Goal: Task Accomplishment & Management: Complete application form

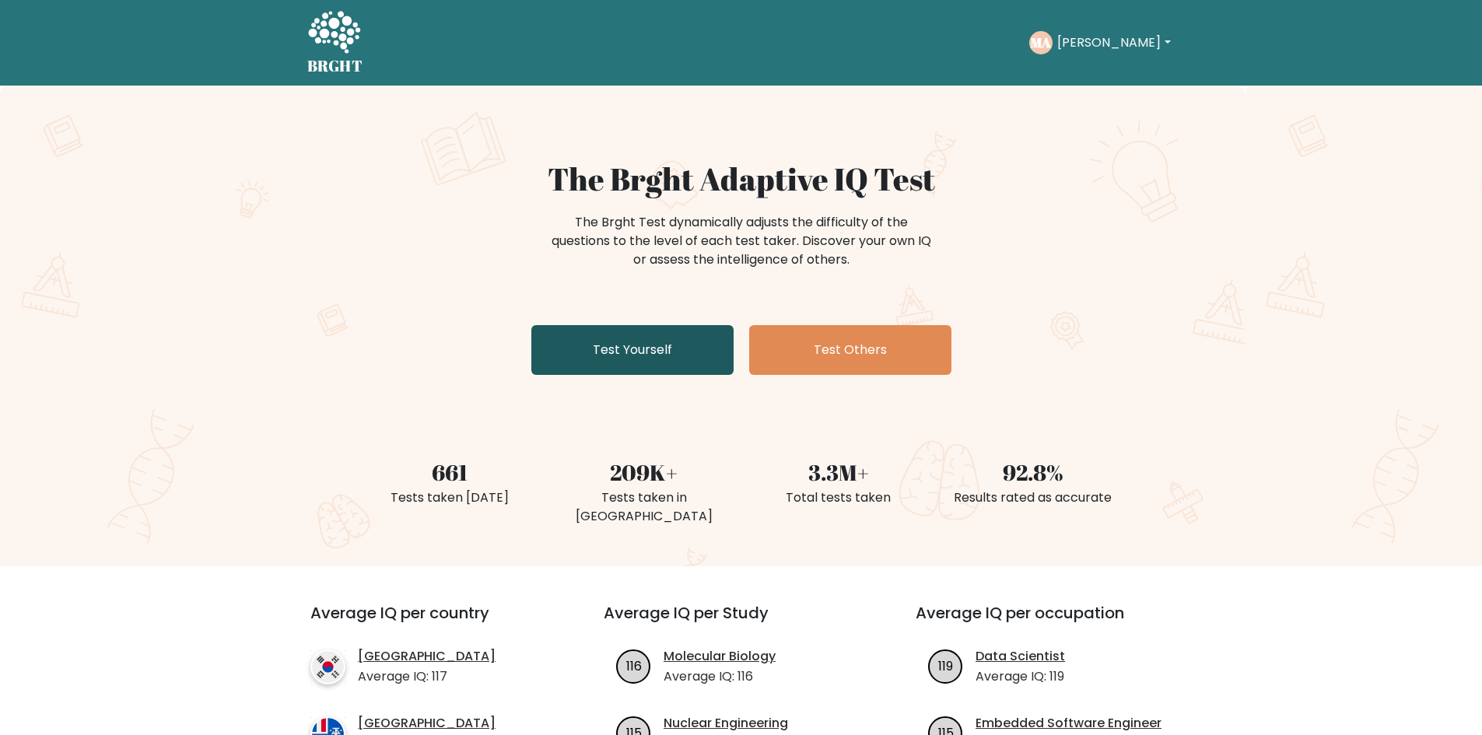
click at [618, 346] on link "Test Yourself" at bounding box center [632, 350] width 202 height 50
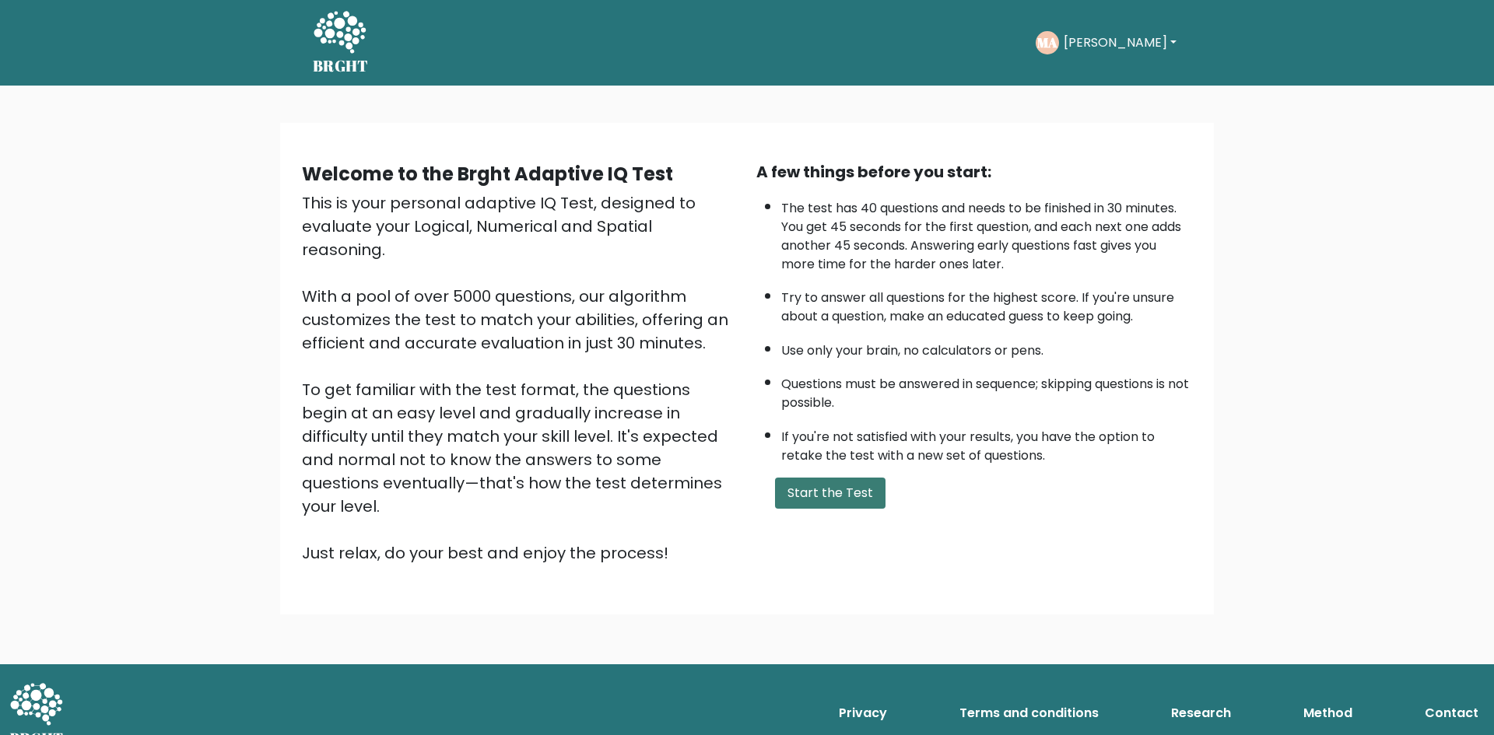
click at [857, 503] on button "Start the Test" at bounding box center [830, 493] width 110 height 31
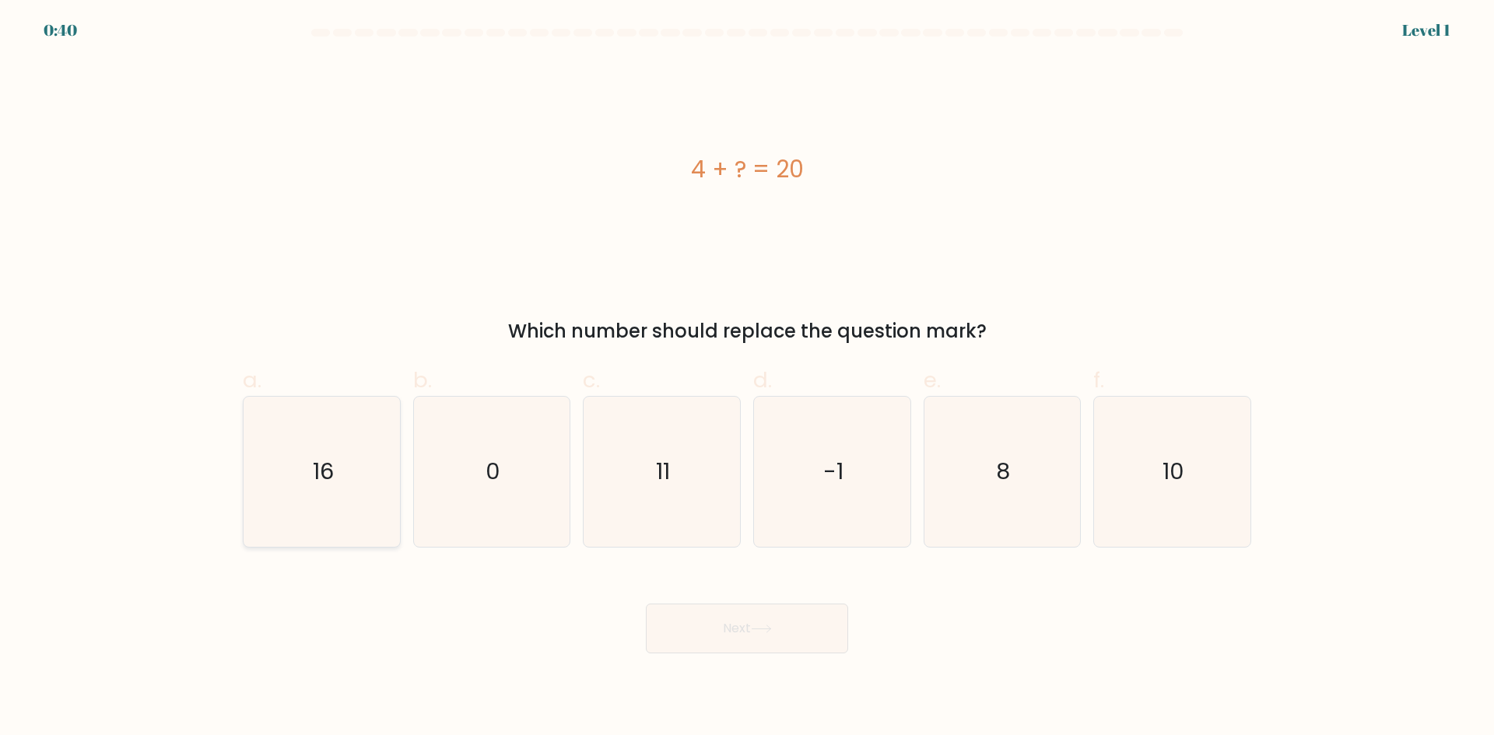
click at [339, 492] on icon "16" at bounding box center [322, 472] width 150 height 150
click at [747, 378] on input "a. 16" at bounding box center [747, 373] width 1 height 10
radio input "true"
click at [763, 636] on button "Next" at bounding box center [747, 629] width 202 height 50
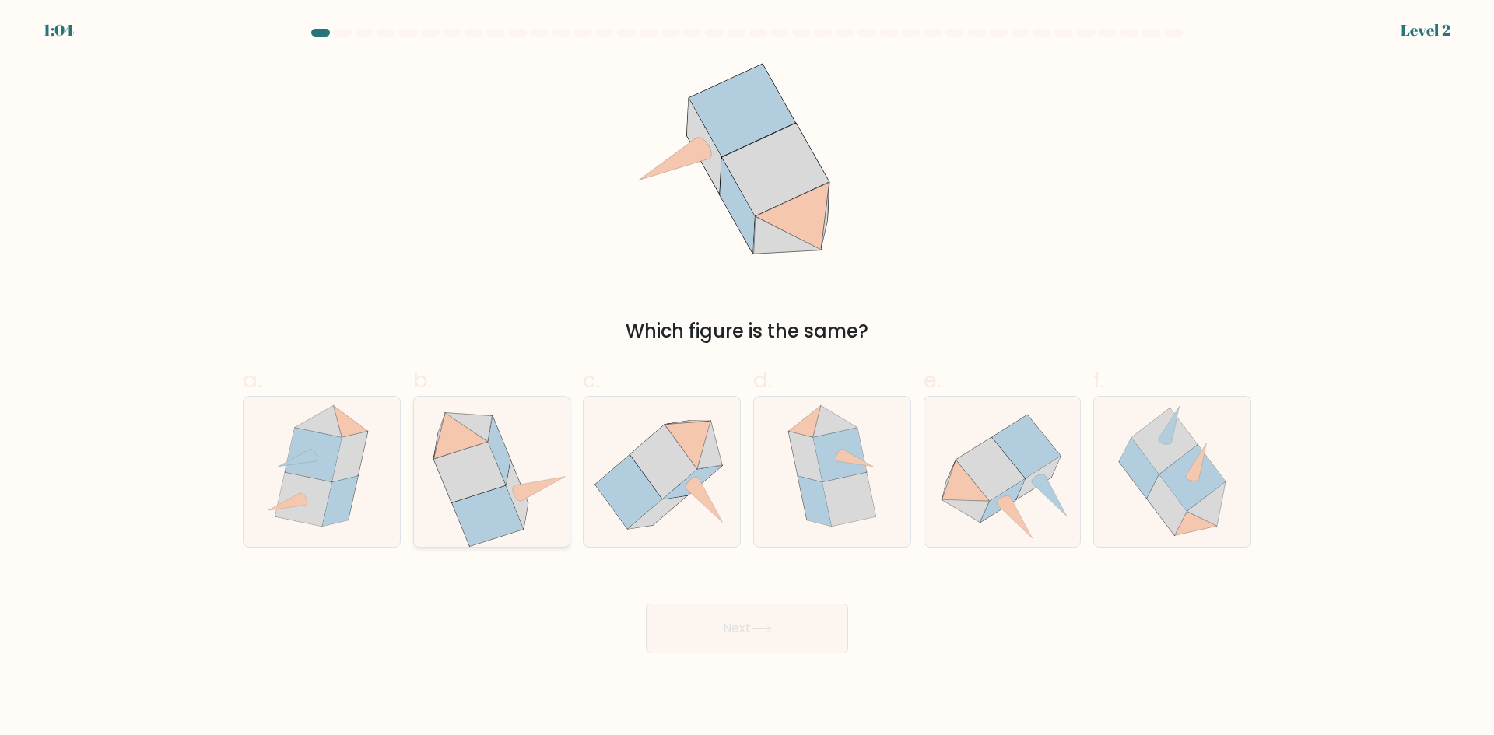
click at [517, 506] on icon at bounding box center [517, 495] width 22 height 68
click at [747, 378] on input "b." at bounding box center [747, 373] width 1 height 10
radio input "true"
click at [780, 629] on button "Next" at bounding box center [747, 629] width 202 height 50
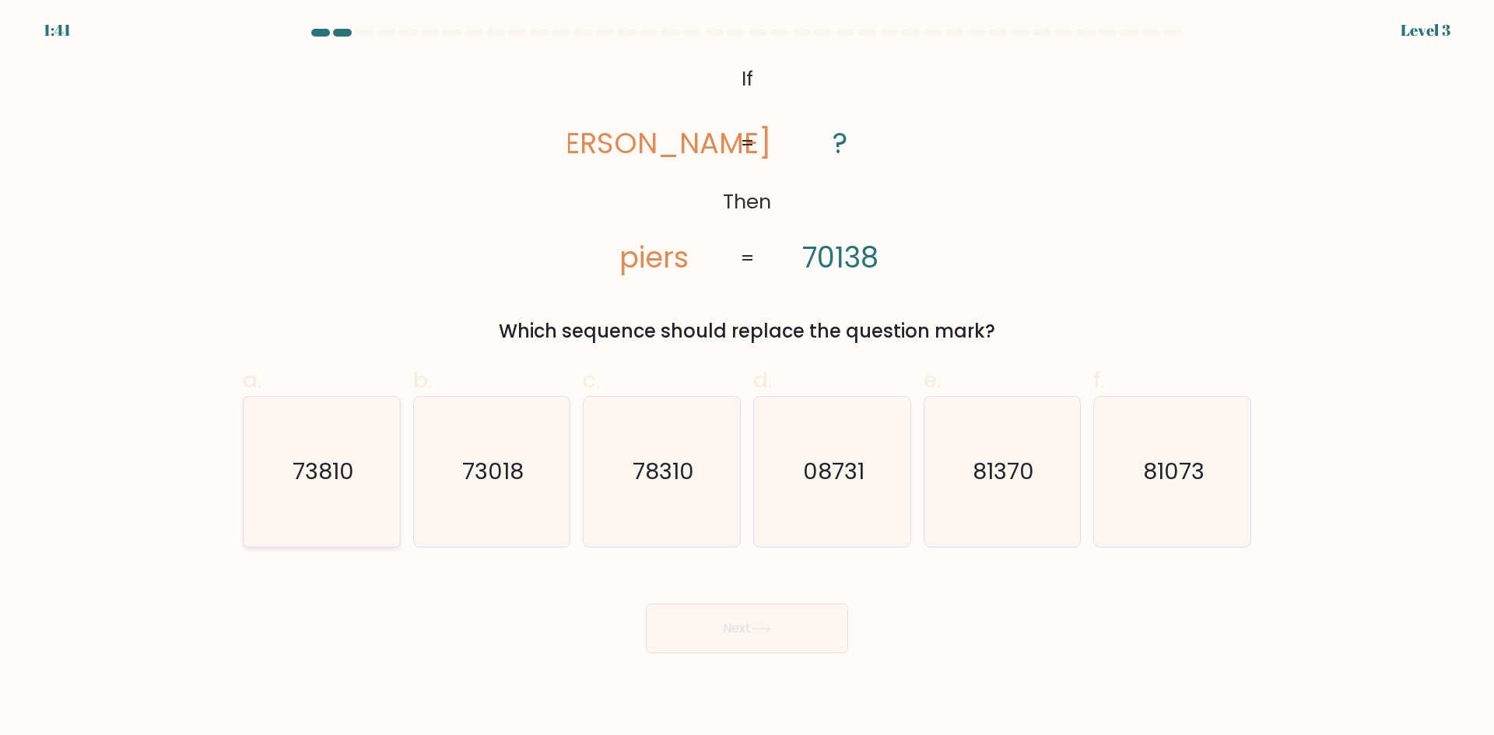
click at [341, 467] on text "73810" at bounding box center [323, 471] width 61 height 31
click at [747, 378] on input "a. 73810" at bounding box center [747, 373] width 1 height 10
radio input "true"
click at [512, 480] on text "73018" at bounding box center [492, 471] width 61 height 31
click at [747, 378] on input "b. 73018" at bounding box center [747, 373] width 1 height 10
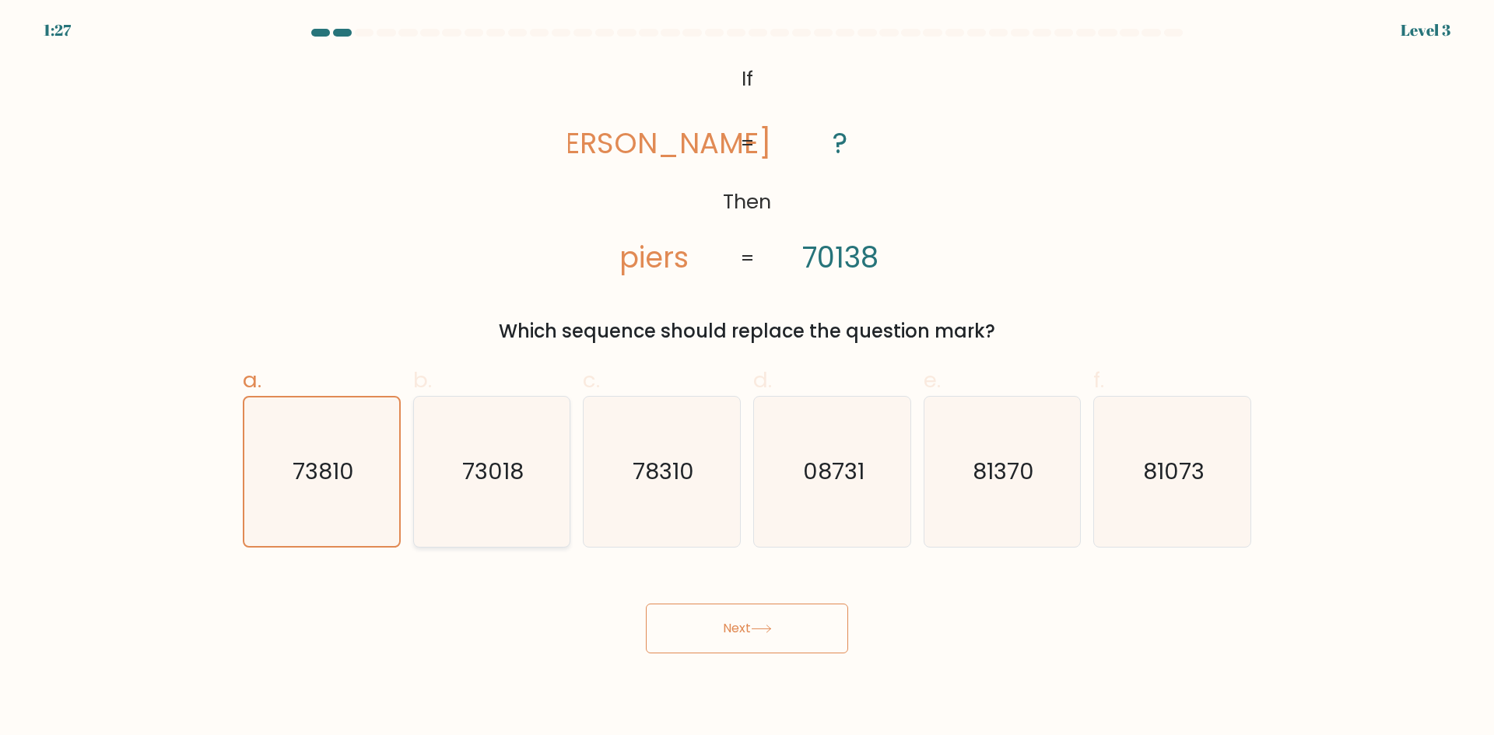
radio input "true"
click at [747, 639] on button "Next" at bounding box center [747, 629] width 202 height 50
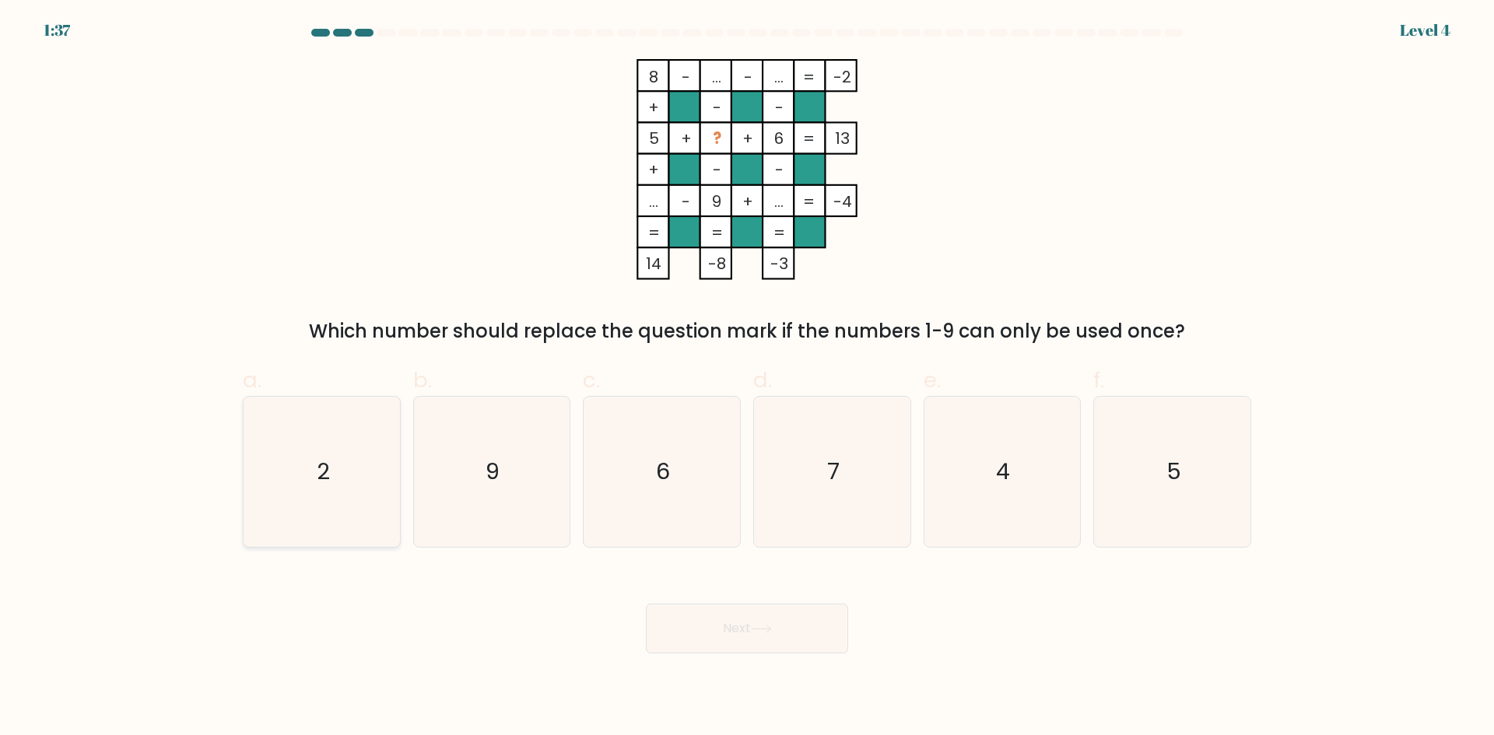
click at [284, 496] on icon "2" at bounding box center [322, 472] width 150 height 150
click at [747, 378] on input "a. 2" at bounding box center [747, 373] width 1 height 10
radio input "true"
click at [786, 650] on button "Next" at bounding box center [747, 629] width 202 height 50
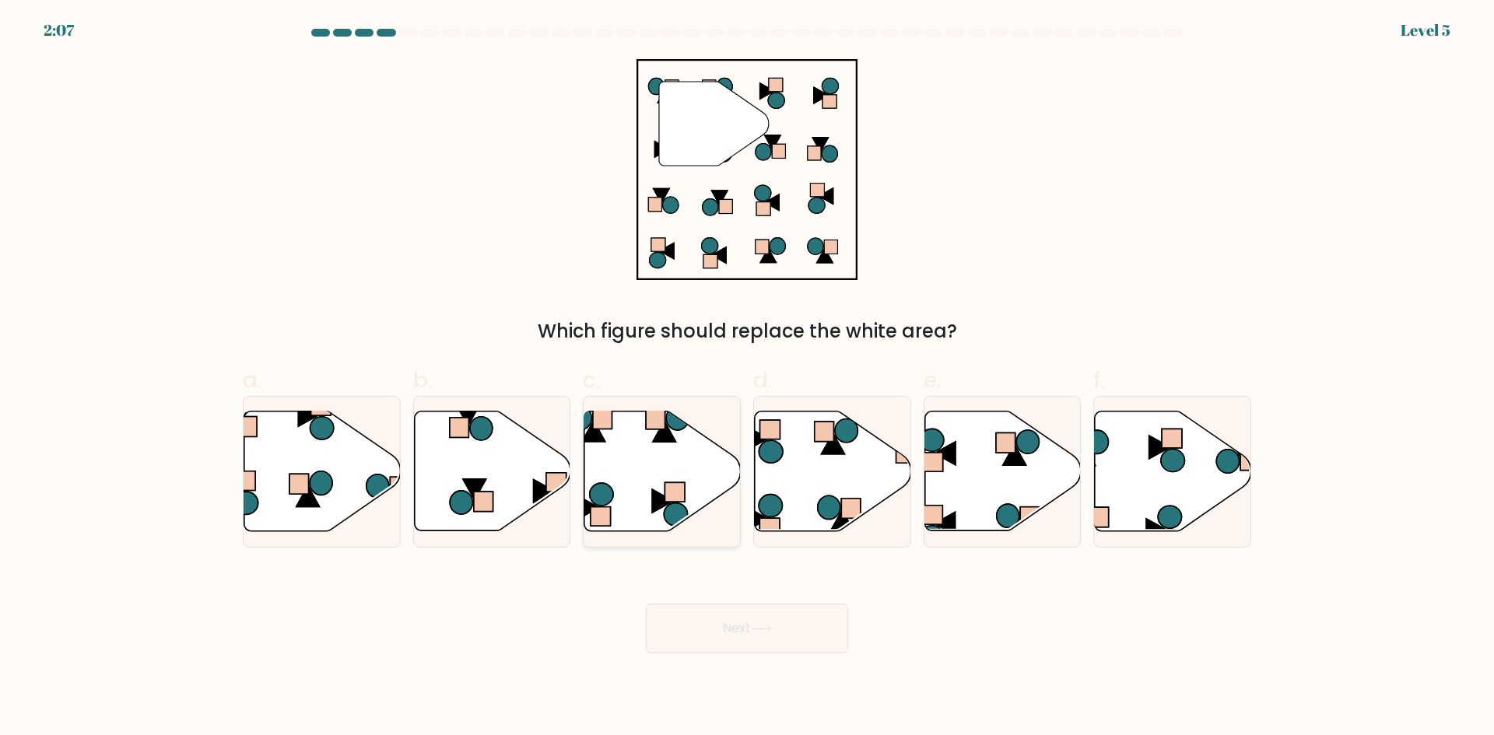
click at [629, 448] on icon at bounding box center [662, 472] width 156 height 120
click at [747, 378] on input "c." at bounding box center [747, 373] width 1 height 10
radio input "true"
click at [759, 627] on icon at bounding box center [761, 629] width 21 height 9
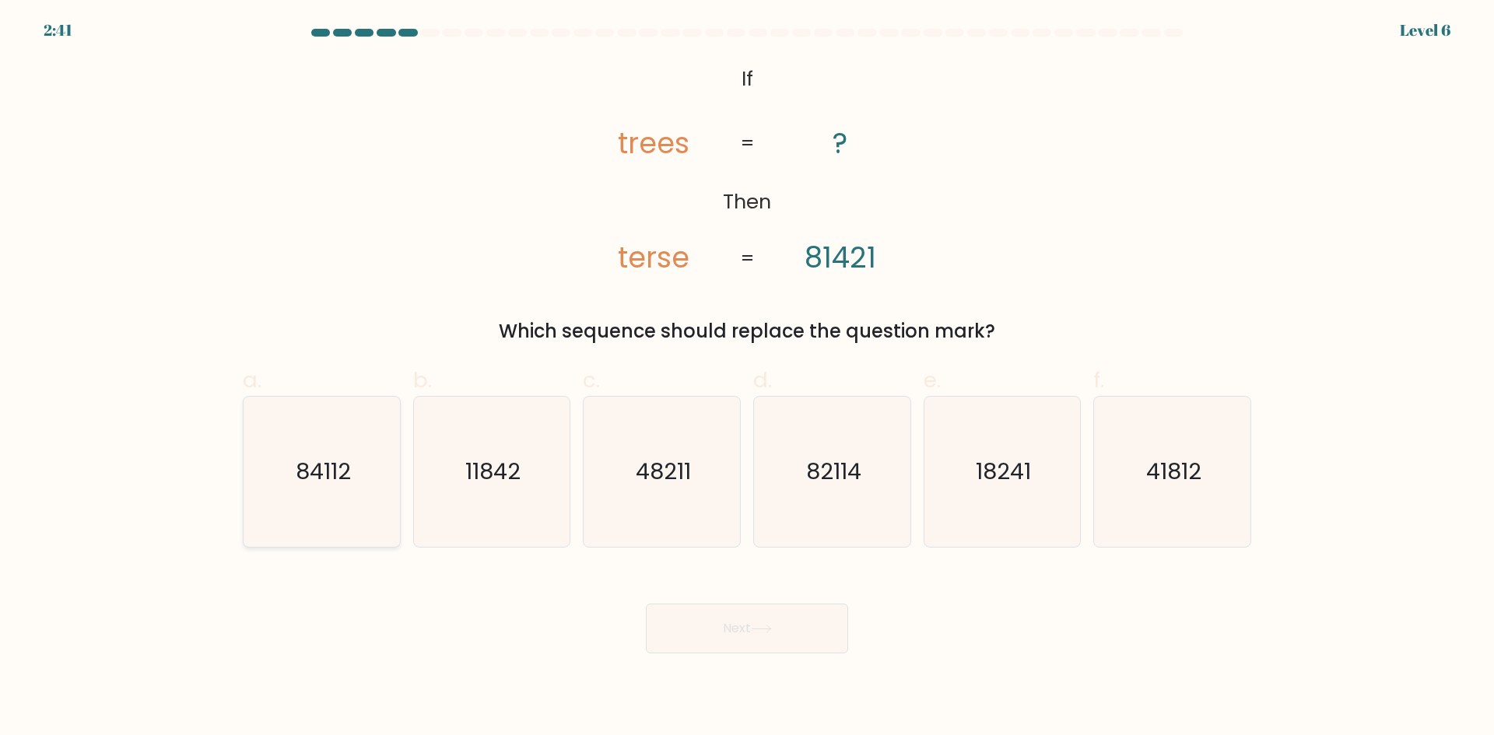
click at [329, 471] on text "84112" at bounding box center [323, 471] width 55 height 31
click at [747, 378] on input "a. 84112" at bounding box center [747, 373] width 1 height 10
radio input "true"
click at [735, 629] on button "Next" at bounding box center [747, 629] width 202 height 50
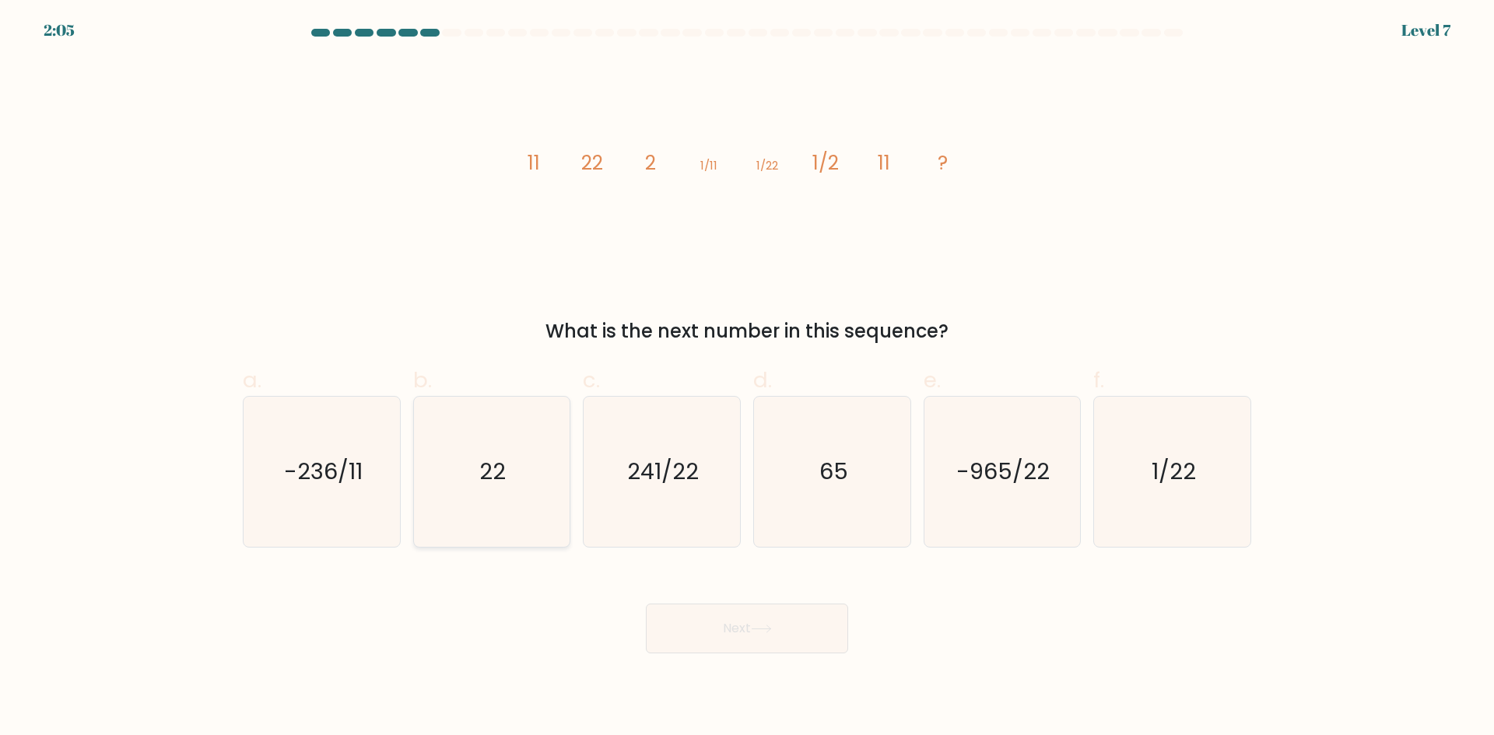
click at [486, 482] on text "22" at bounding box center [493, 471] width 26 height 31
click at [747, 378] on input "b. 22" at bounding box center [747, 373] width 1 height 10
radio input "true"
click at [703, 629] on button "Next" at bounding box center [747, 629] width 202 height 50
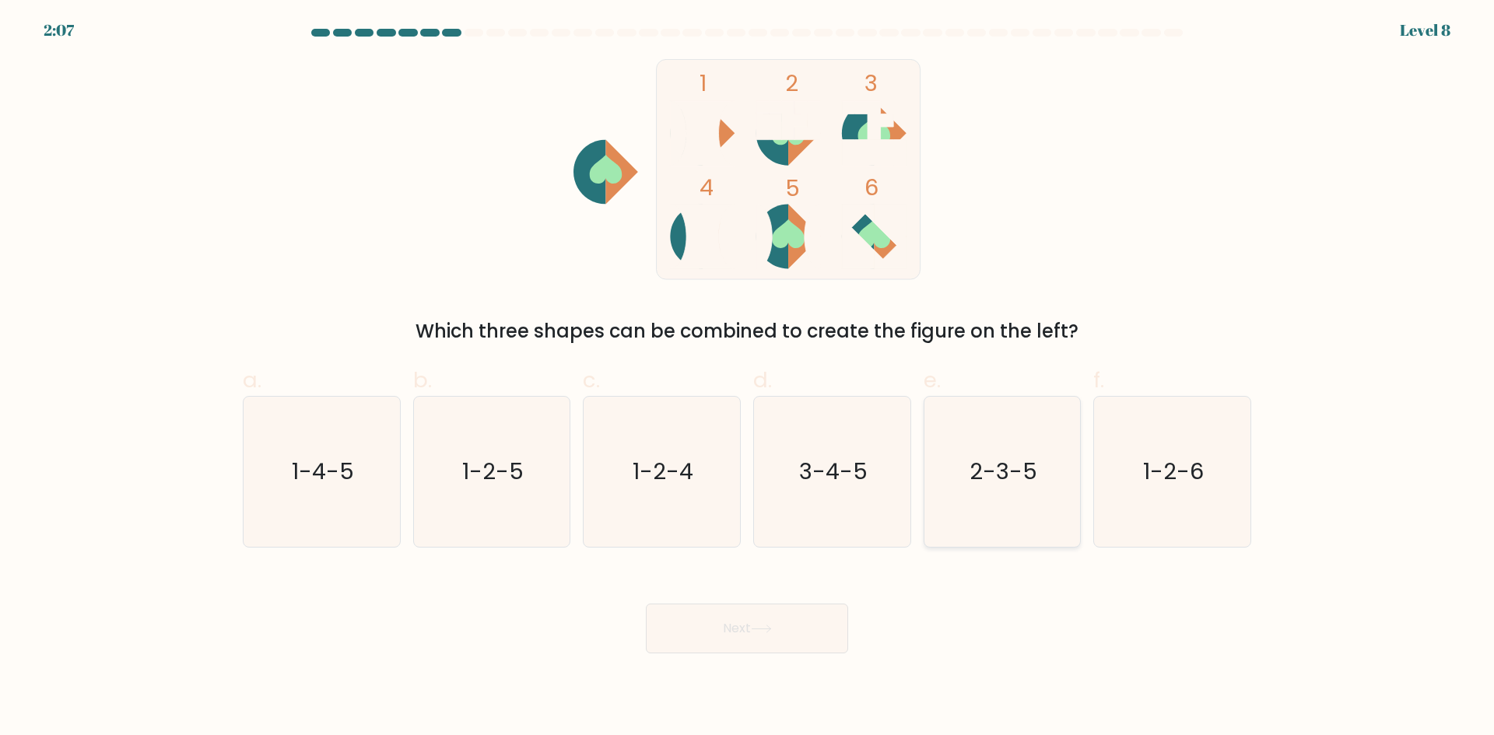
click at [1011, 470] on text "2-3-5" at bounding box center [1003, 471] width 68 height 31
click at [748, 378] on input "e. 2-3-5" at bounding box center [747, 373] width 1 height 10
radio input "true"
click at [328, 470] on text "1-4-5" at bounding box center [323, 471] width 62 height 31
click at [747, 378] on input "a. 1-4-5" at bounding box center [747, 373] width 1 height 10
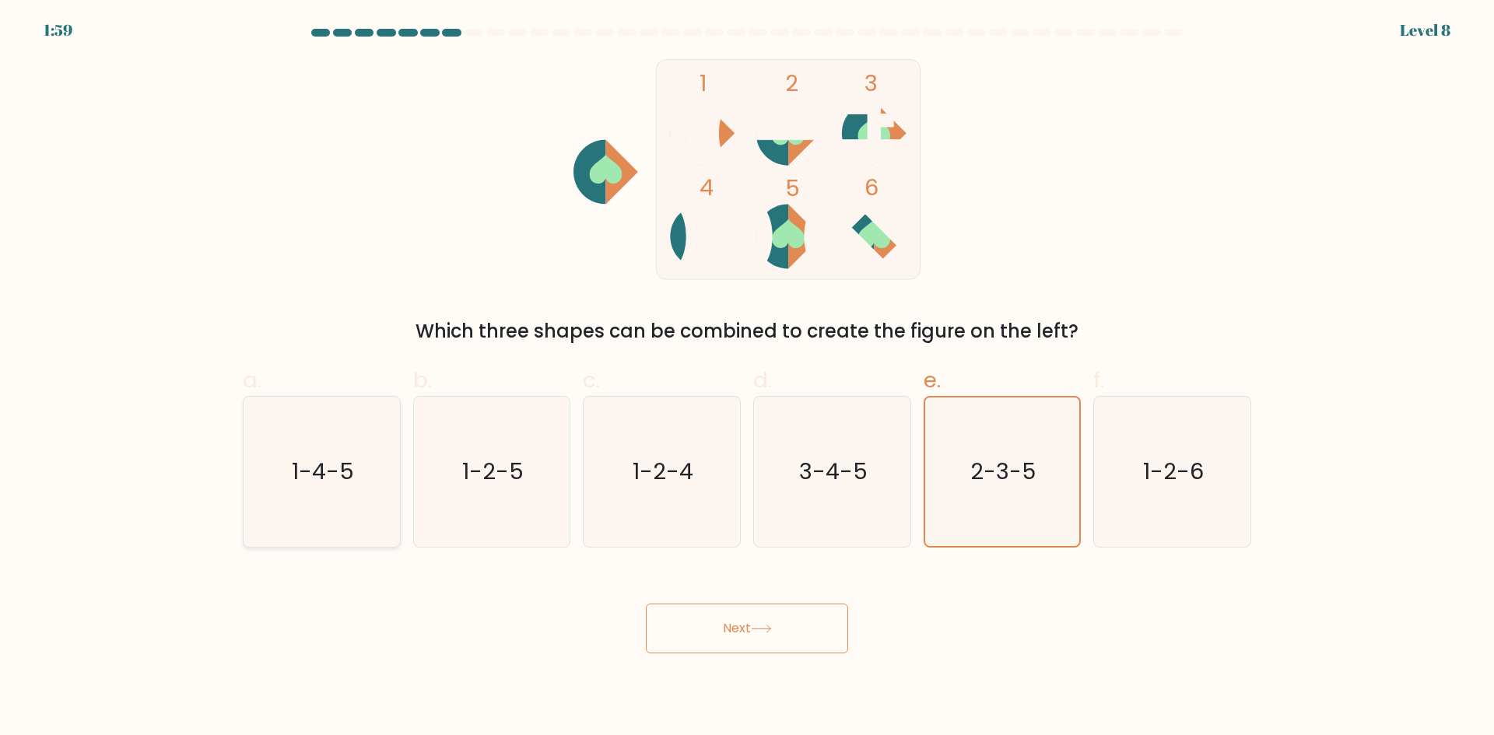
radio input "true"
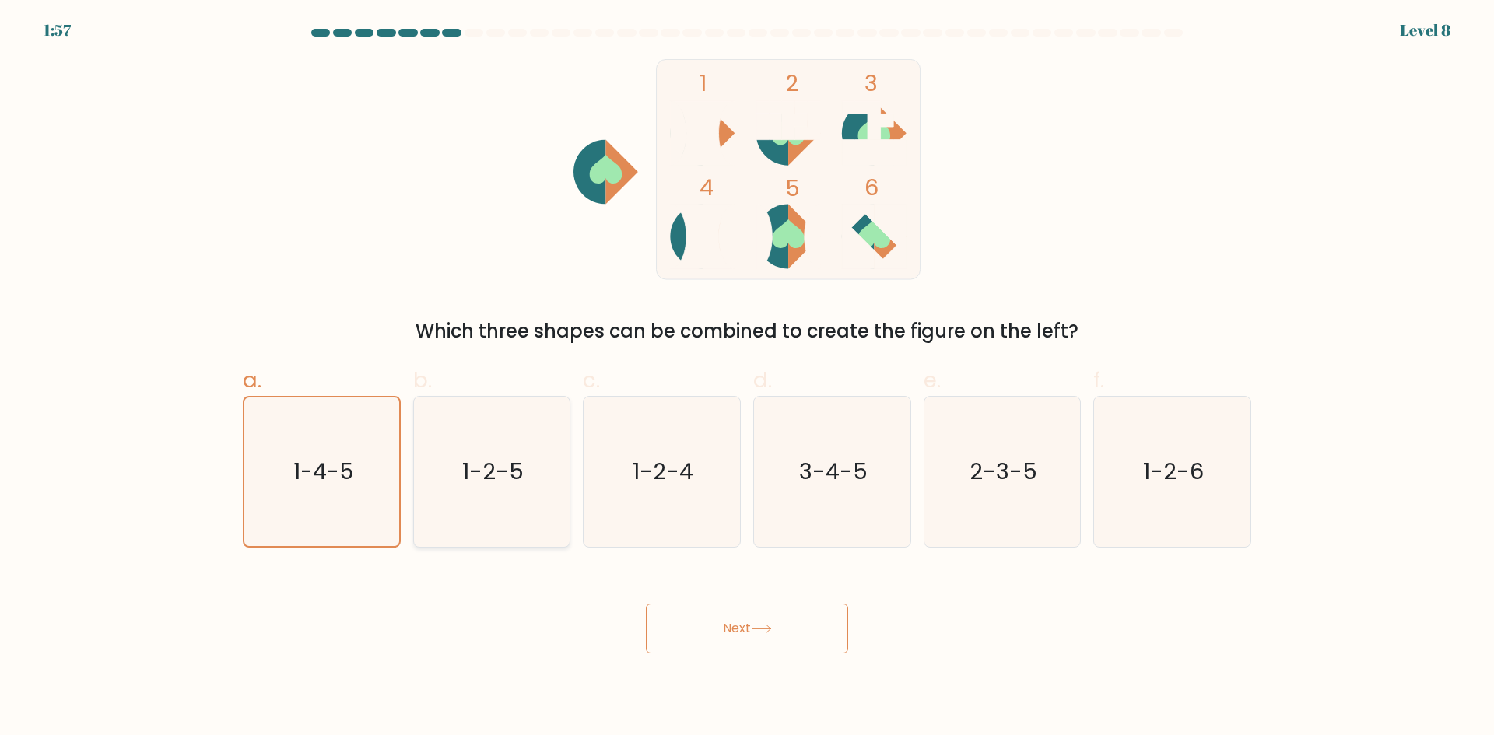
click at [528, 479] on icon "1-2-5" at bounding box center [491, 472] width 150 height 150
click at [747, 378] on input "b. 1-2-5" at bounding box center [747, 373] width 1 height 10
radio input "true"
click at [850, 485] on text "3-4-5" at bounding box center [833, 471] width 68 height 31
click at [748, 378] on input "d. 3-4-5" at bounding box center [747, 373] width 1 height 10
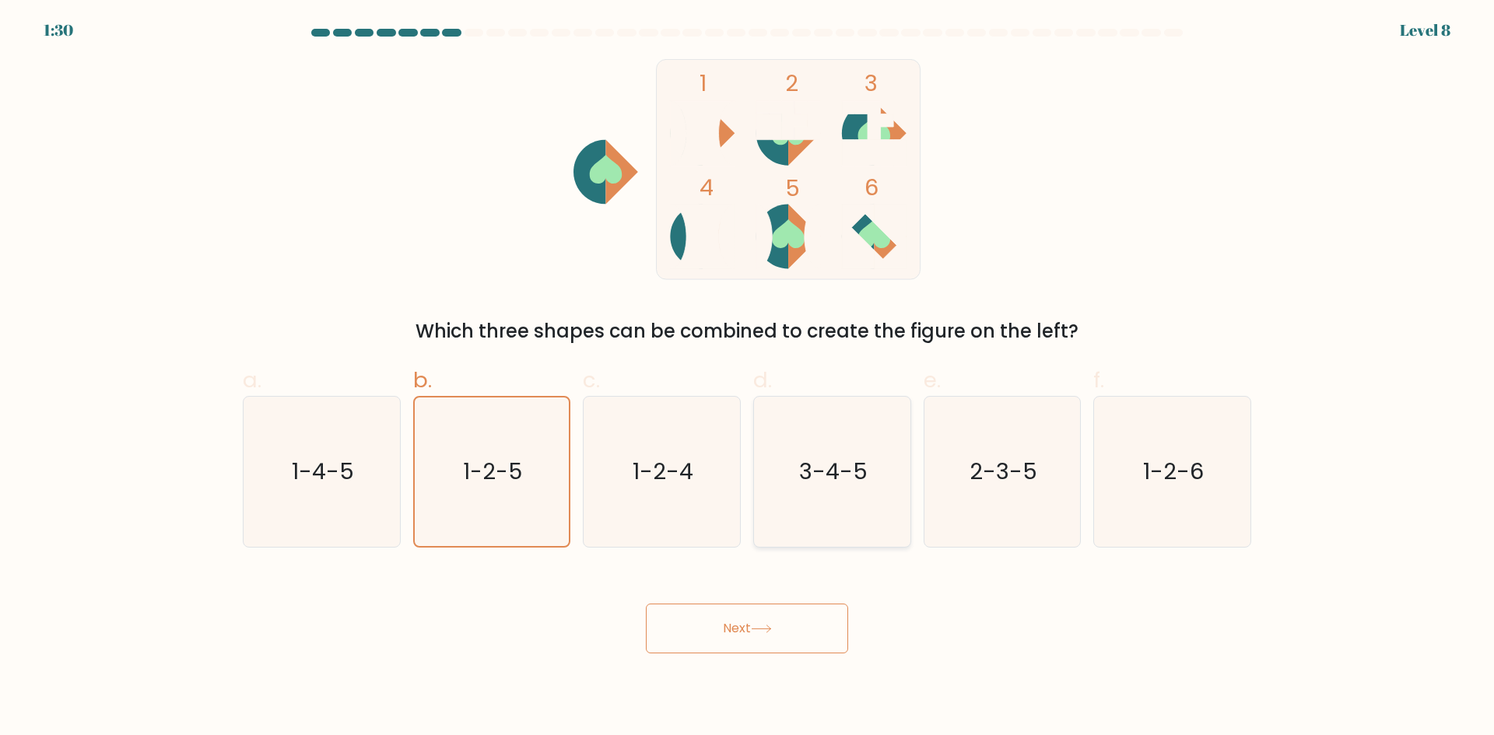
radio input "true"
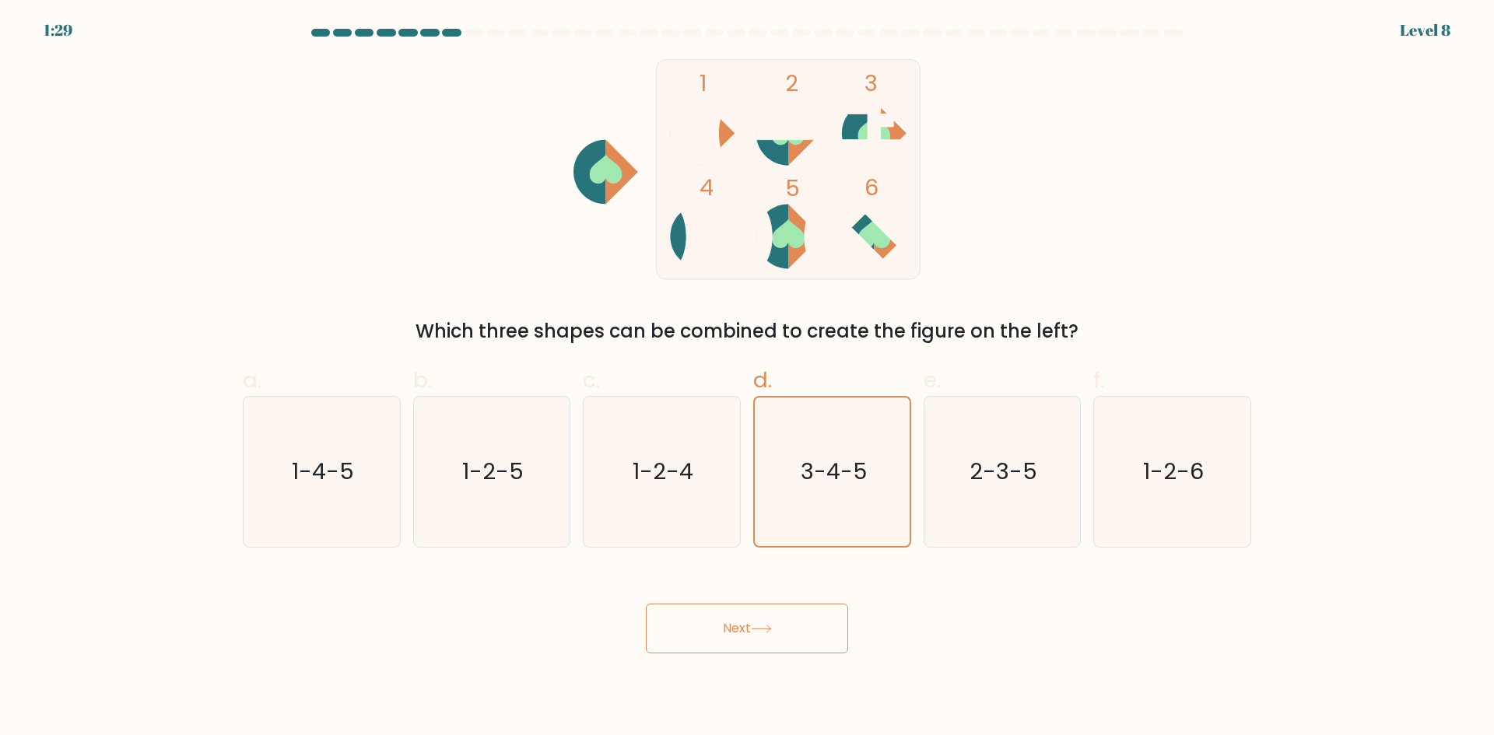
click at [763, 619] on button "Next" at bounding box center [747, 629] width 202 height 50
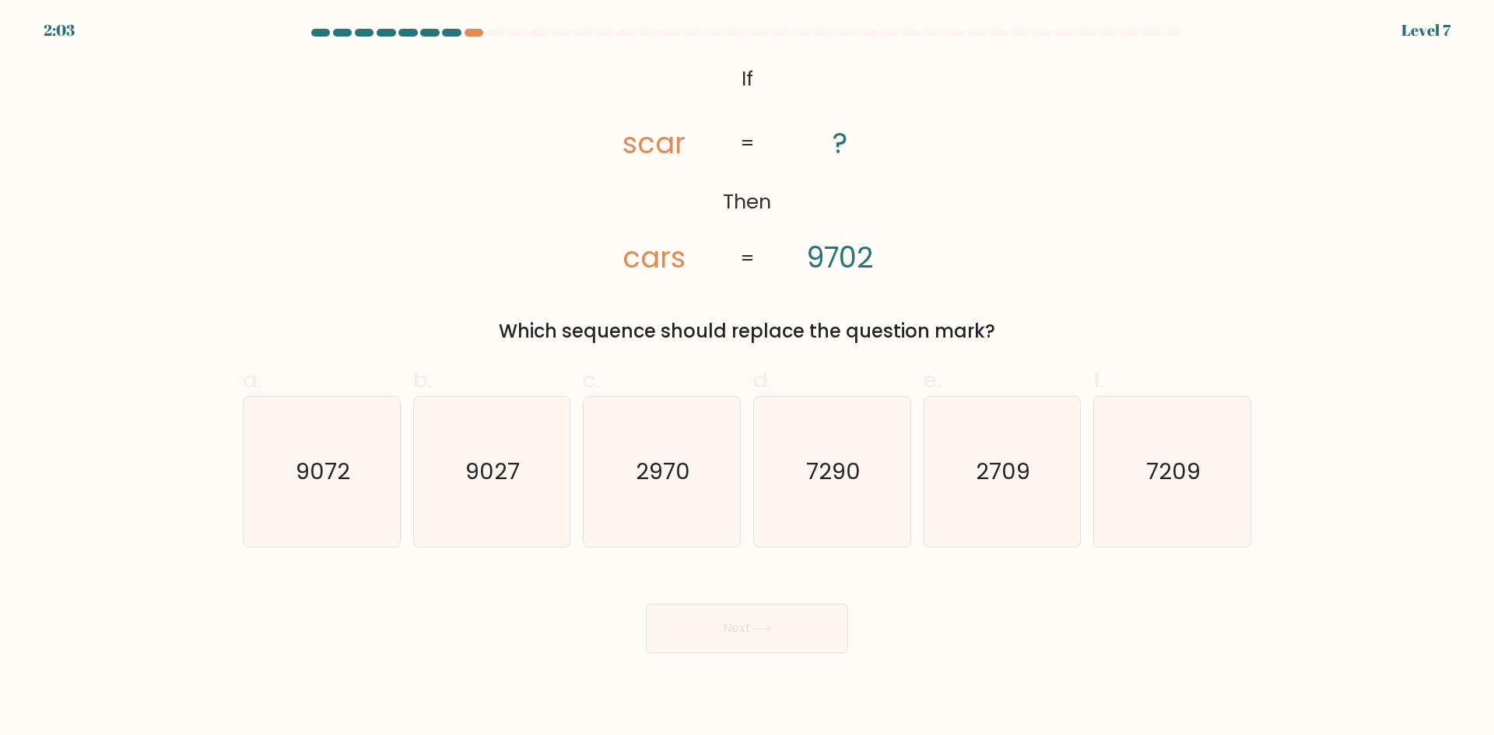
click at [632, 257] on tspan "cars" at bounding box center [653, 257] width 63 height 40
click at [816, 261] on tspan "9702" at bounding box center [840, 257] width 68 height 40
click at [884, 265] on icon "@import url('https://fonts.googleapis.com/css?family=Abril+Fatface:400,100,100i…" at bounding box center [747, 169] width 358 height 221
click at [689, 484] on text "2970" at bounding box center [663, 471] width 54 height 31
click at [747, 378] on input "c. 2970" at bounding box center [747, 373] width 1 height 10
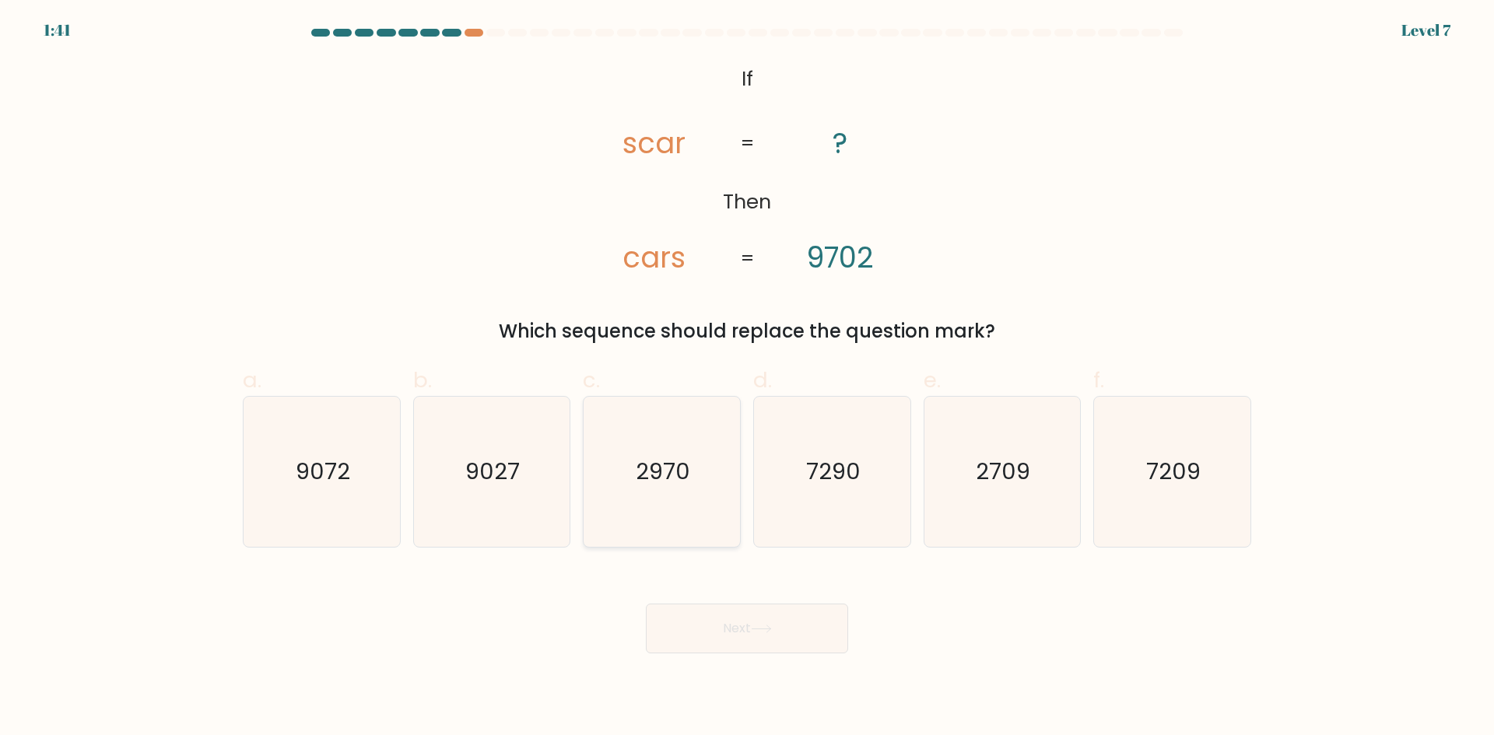
radio input "true"
click at [744, 617] on button "Next" at bounding box center [747, 629] width 202 height 50
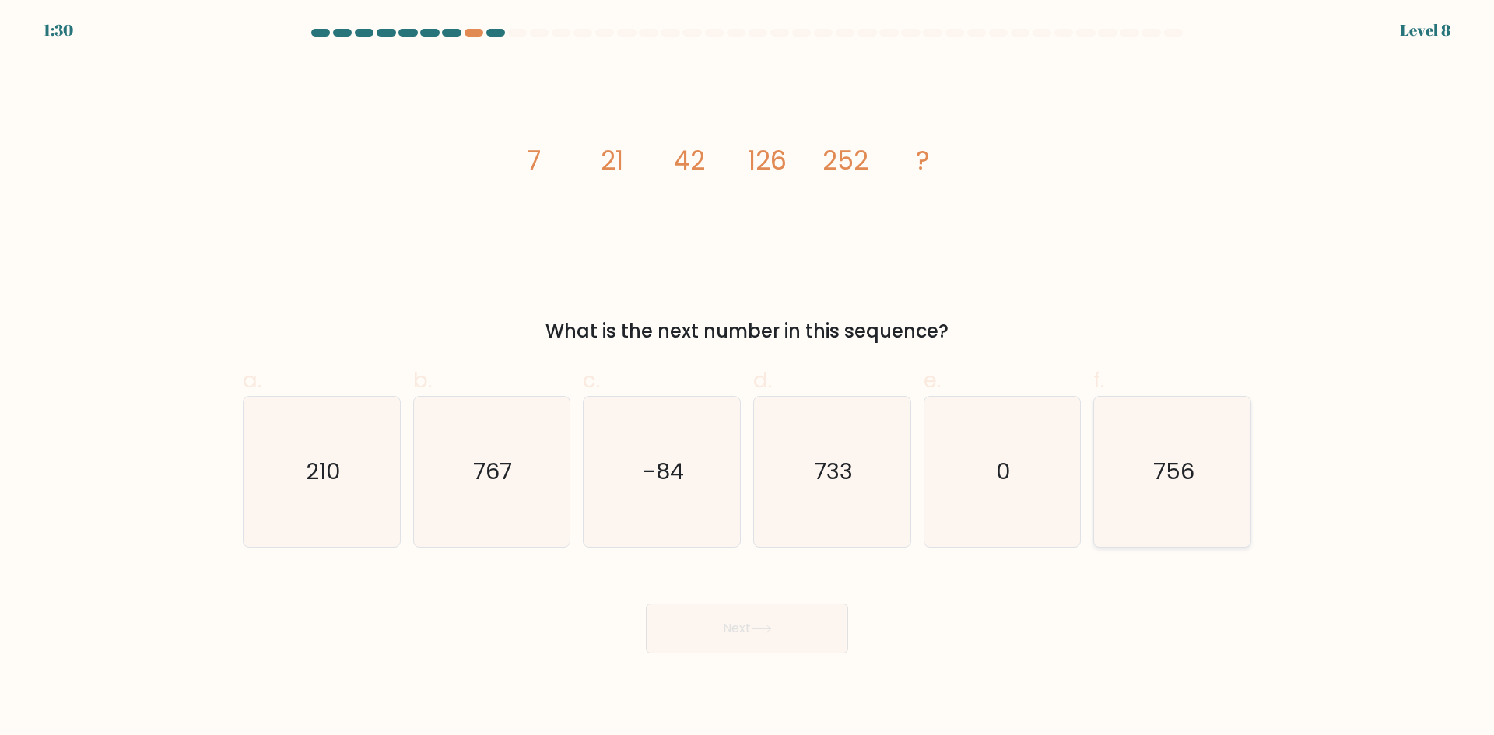
click at [1195, 490] on icon "756" at bounding box center [1172, 472] width 150 height 150
click at [748, 378] on input "f. 756" at bounding box center [747, 373] width 1 height 10
radio input "true"
click at [763, 643] on button "Next" at bounding box center [747, 629] width 202 height 50
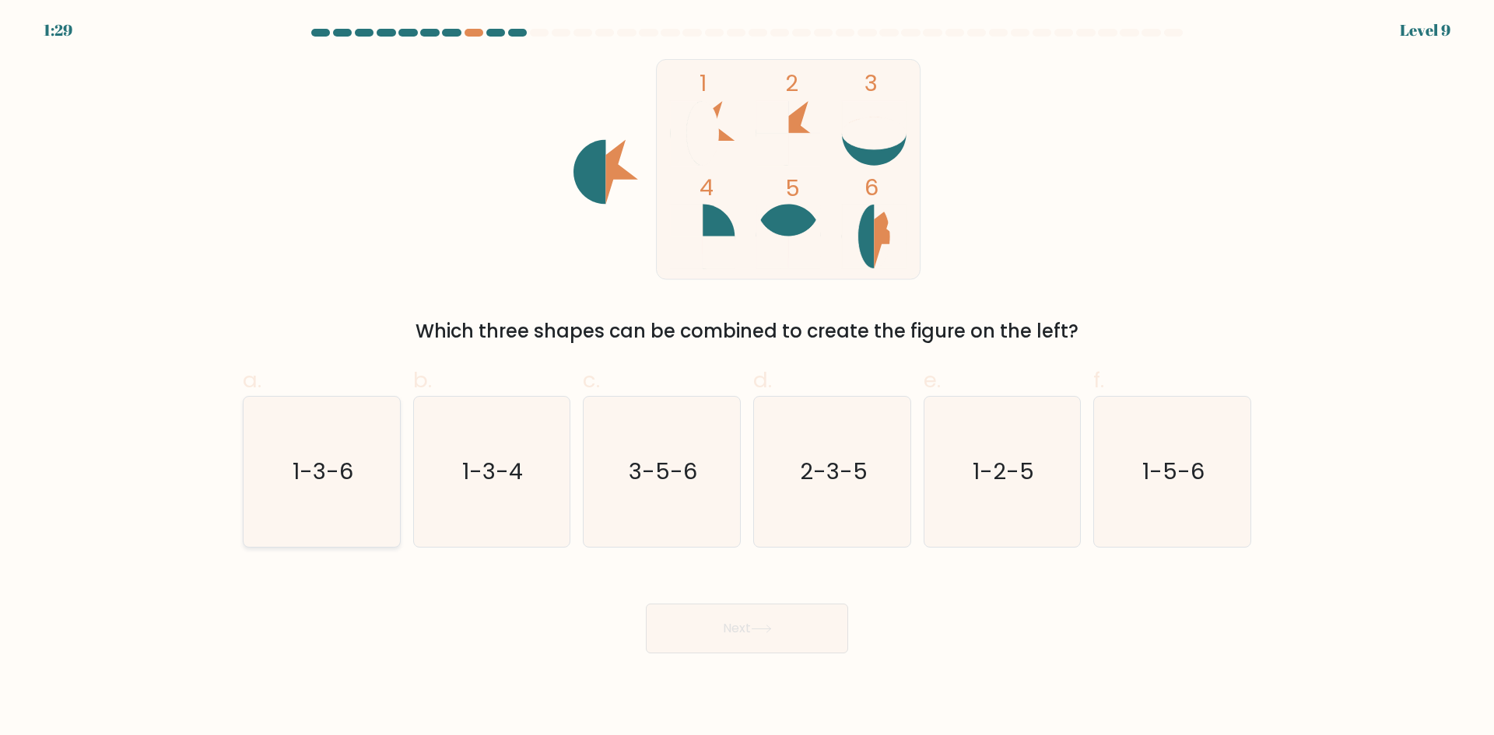
click at [320, 458] on text "1-3-6" at bounding box center [323, 471] width 61 height 31
click at [747, 378] on input "a. 1-3-6" at bounding box center [747, 373] width 1 height 10
radio input "true"
click at [796, 650] on button "Next" at bounding box center [747, 629] width 202 height 50
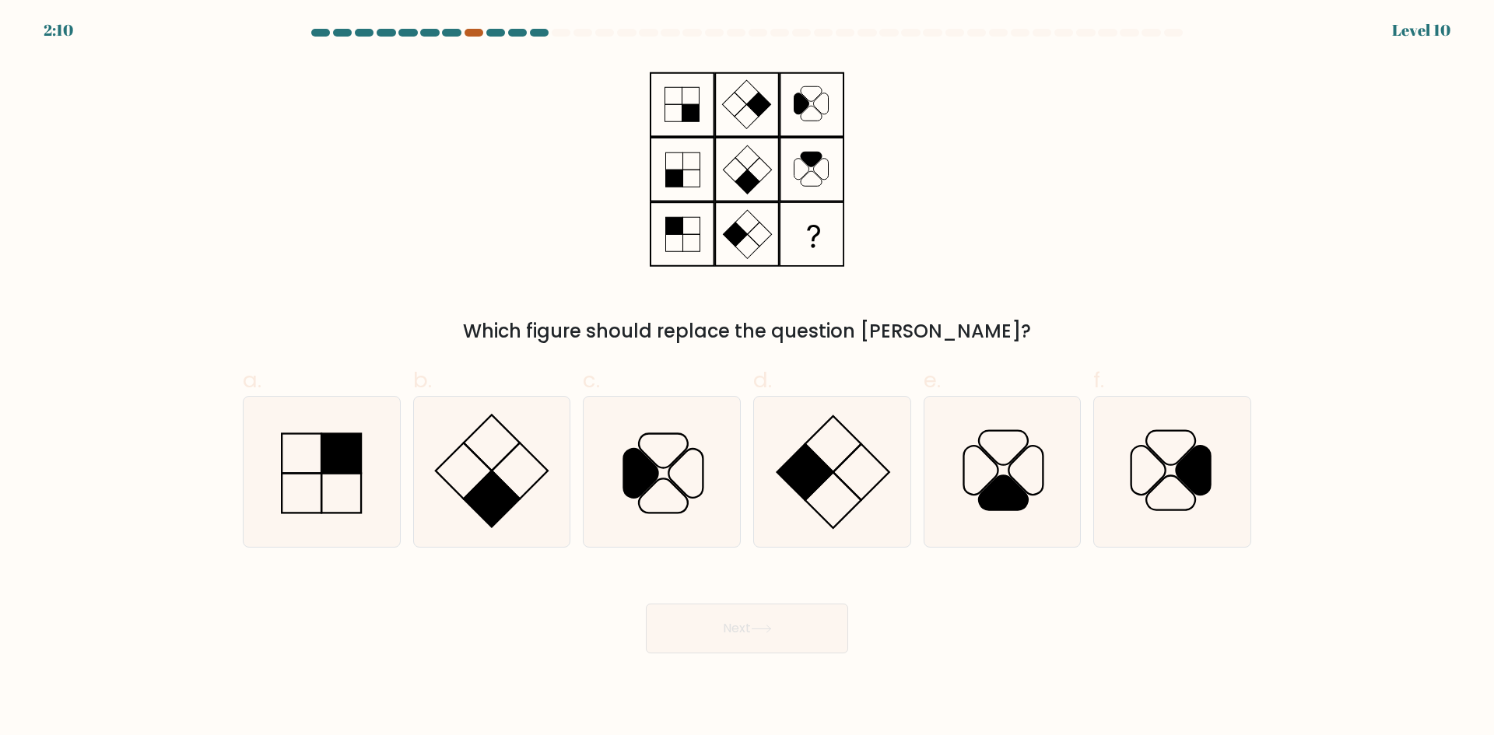
click at [475, 30] on div at bounding box center [474, 33] width 19 height 8
click at [475, 32] on div at bounding box center [474, 33] width 19 height 8
click at [1181, 461] on icon at bounding box center [1193, 470] width 34 height 49
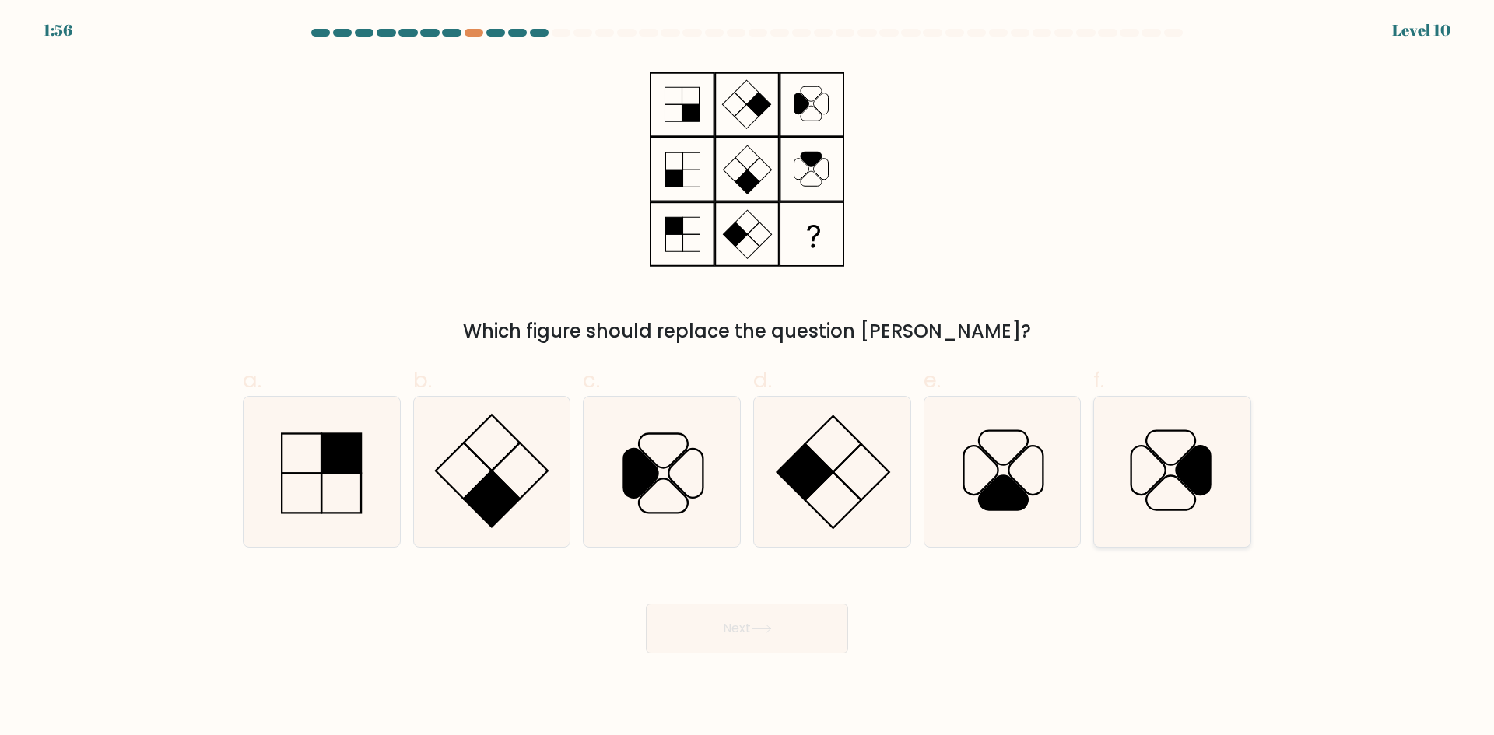
click at [748, 378] on input "f." at bounding box center [747, 373] width 1 height 10
radio input "true"
click at [786, 622] on button "Next" at bounding box center [747, 629] width 202 height 50
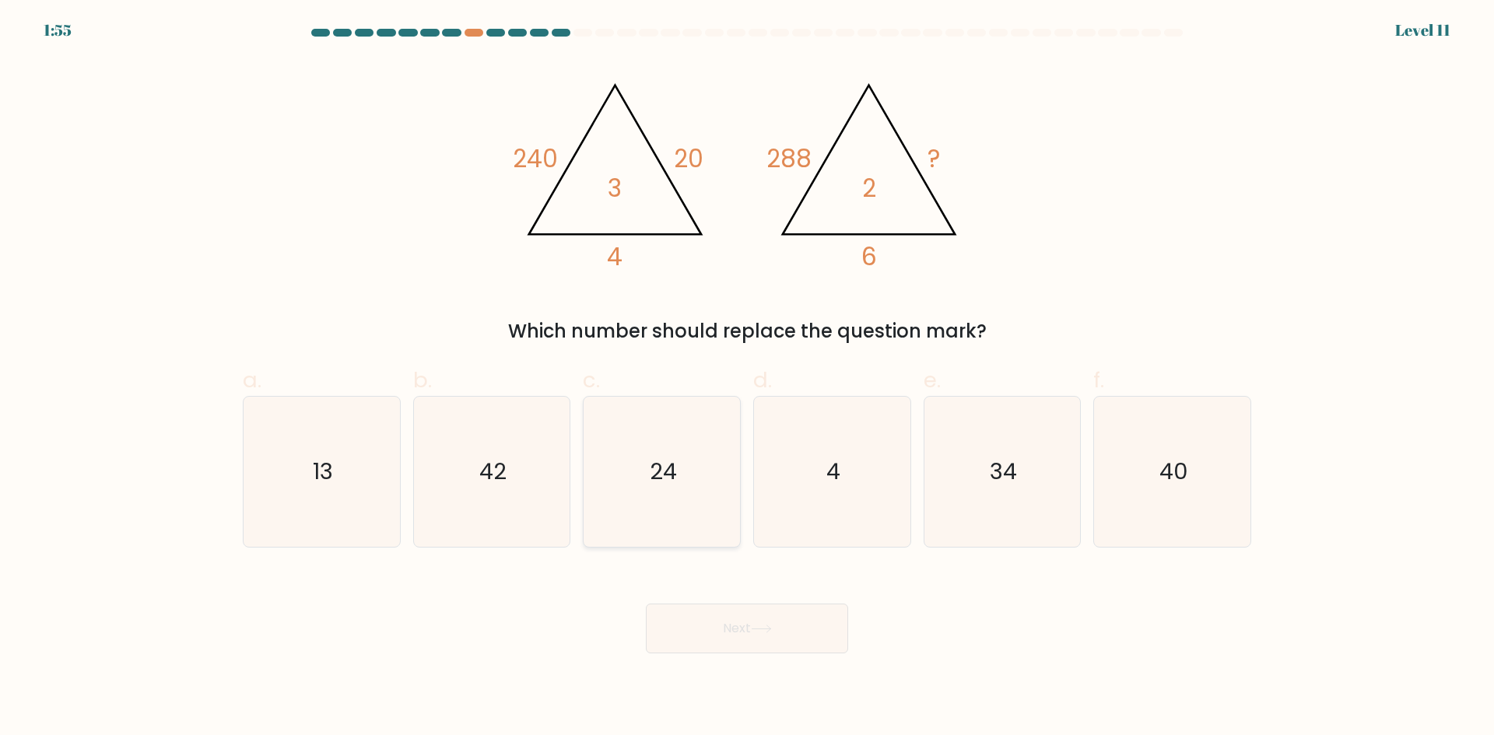
click at [640, 475] on icon "24" at bounding box center [662, 472] width 150 height 150
click at [747, 378] on input "c. 24" at bounding box center [747, 373] width 1 height 10
radio input "true"
click at [763, 629] on icon at bounding box center [761, 629] width 21 height 9
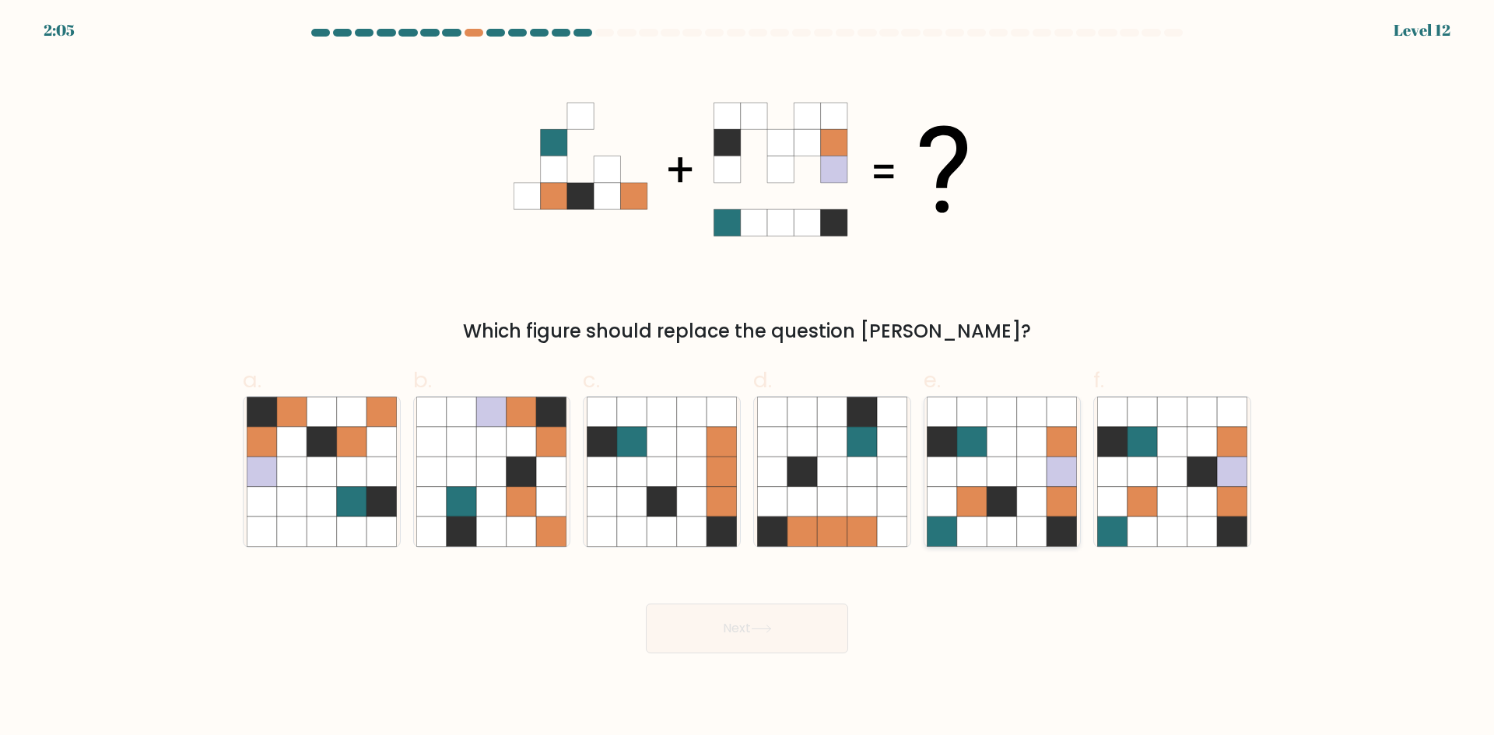
click at [1011, 482] on icon at bounding box center [1002, 472] width 30 height 30
click at [748, 378] on input "e." at bounding box center [747, 373] width 1 height 10
radio input "true"
click at [772, 629] on icon at bounding box center [761, 629] width 21 height 9
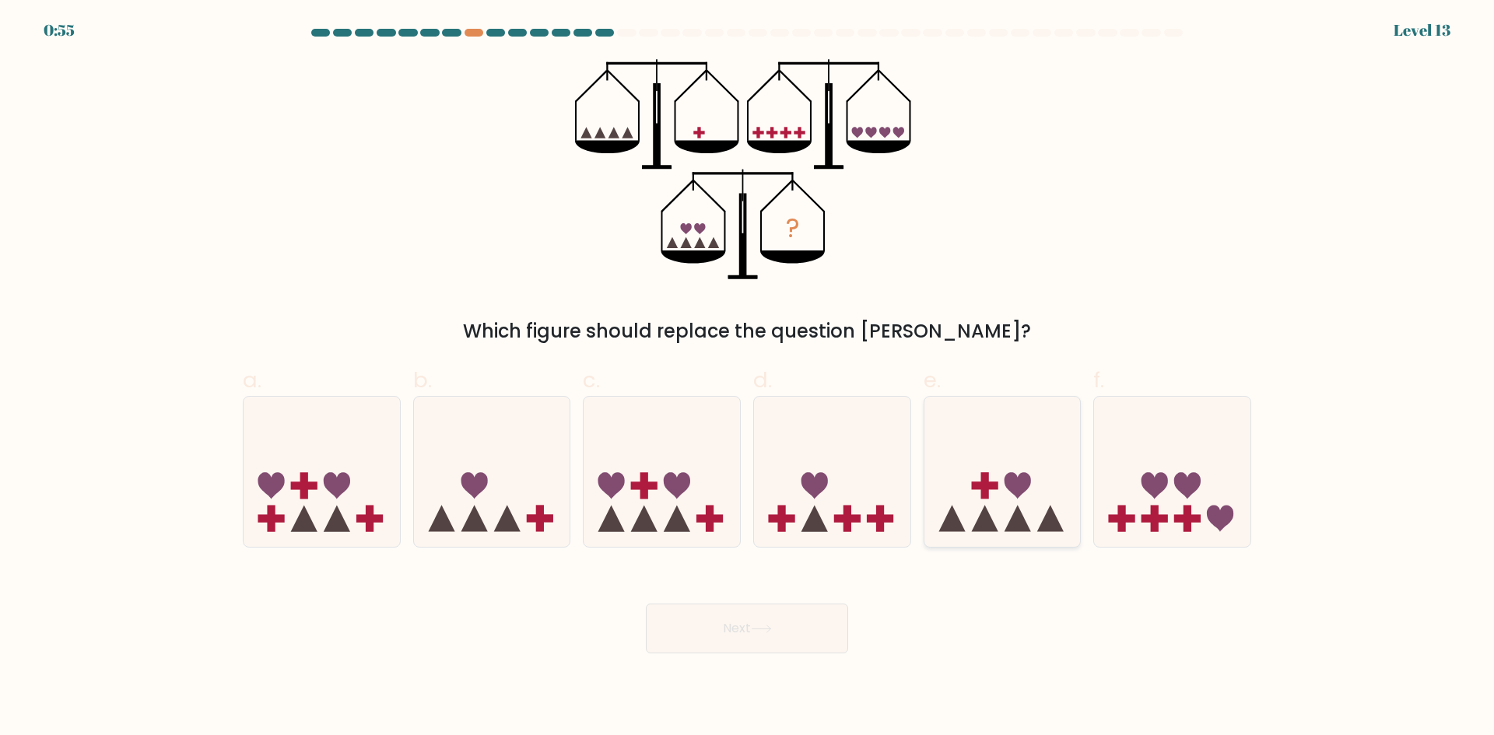
click at [1024, 523] on icon at bounding box center [1017, 519] width 26 height 26
click at [748, 378] on input "e." at bounding box center [747, 373] width 1 height 10
radio input "true"
click at [791, 635] on button "Next" at bounding box center [747, 629] width 202 height 50
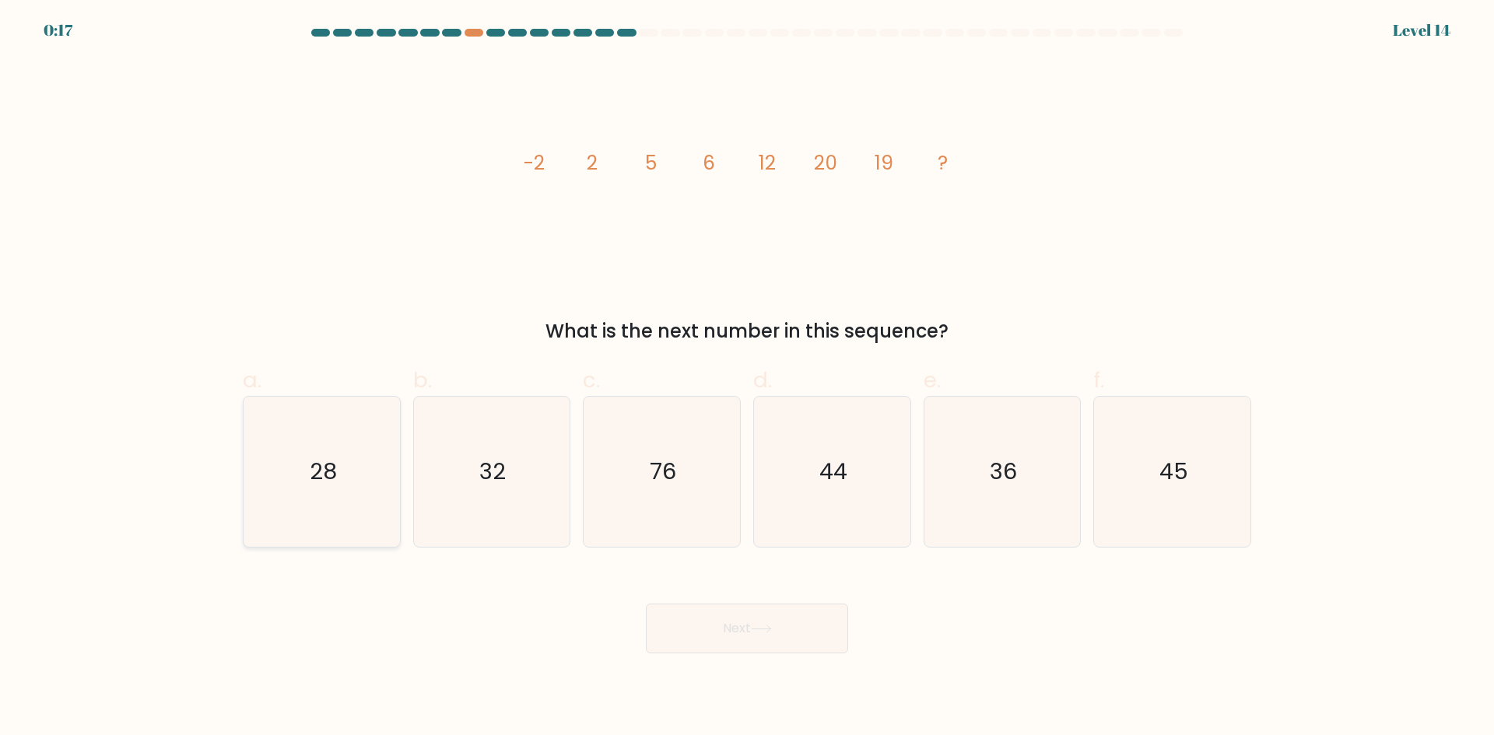
click at [352, 480] on icon "28" at bounding box center [322, 472] width 150 height 150
click at [747, 378] on input "a. 28" at bounding box center [747, 373] width 1 height 10
radio input "true"
click at [731, 623] on button "Next" at bounding box center [747, 629] width 202 height 50
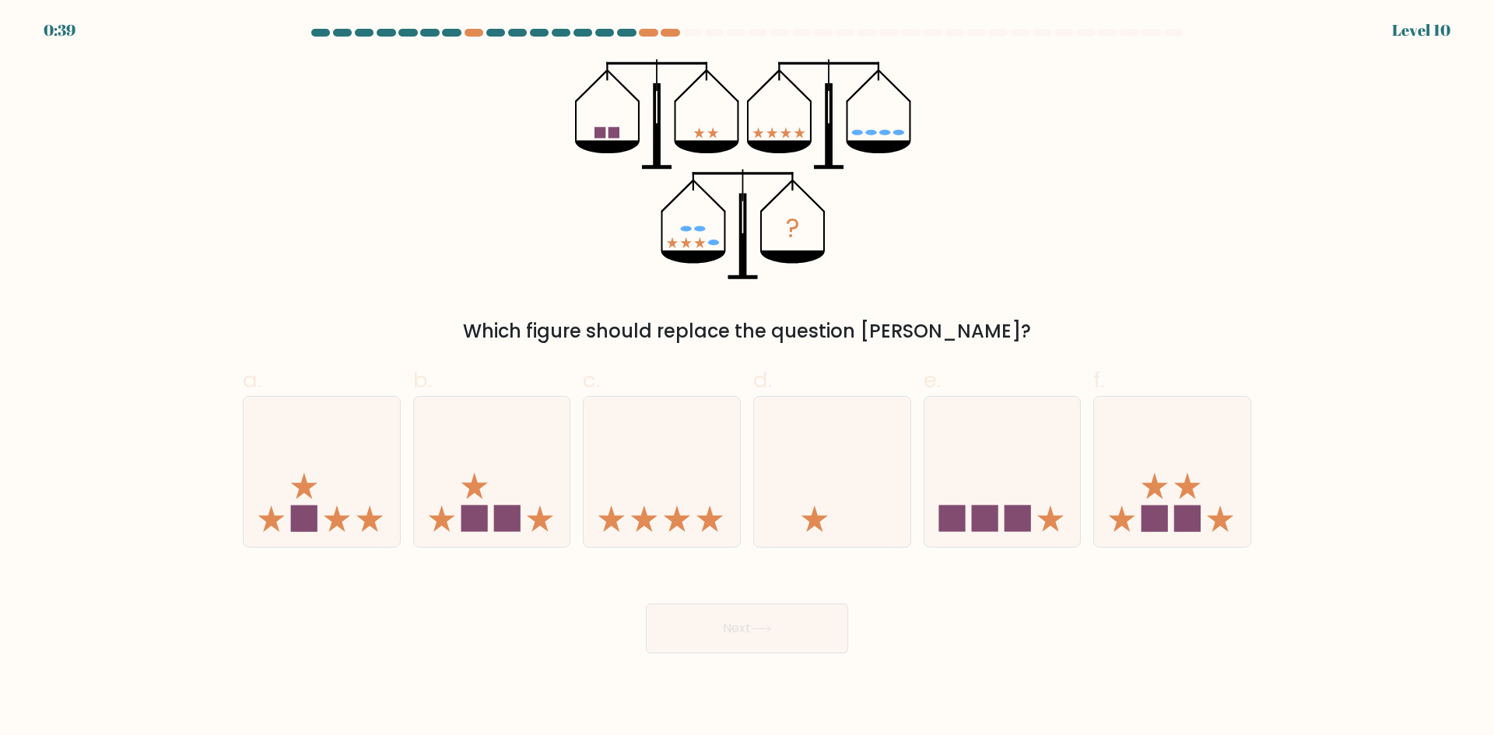
click at [889, 271] on icon "?" at bounding box center [747, 169] width 345 height 221
click at [1194, 517] on rect at bounding box center [1187, 519] width 26 height 26
click at [748, 378] on input "f." at bounding box center [747, 373] width 1 height 10
radio input "true"
click at [748, 650] on button "Next" at bounding box center [747, 629] width 202 height 50
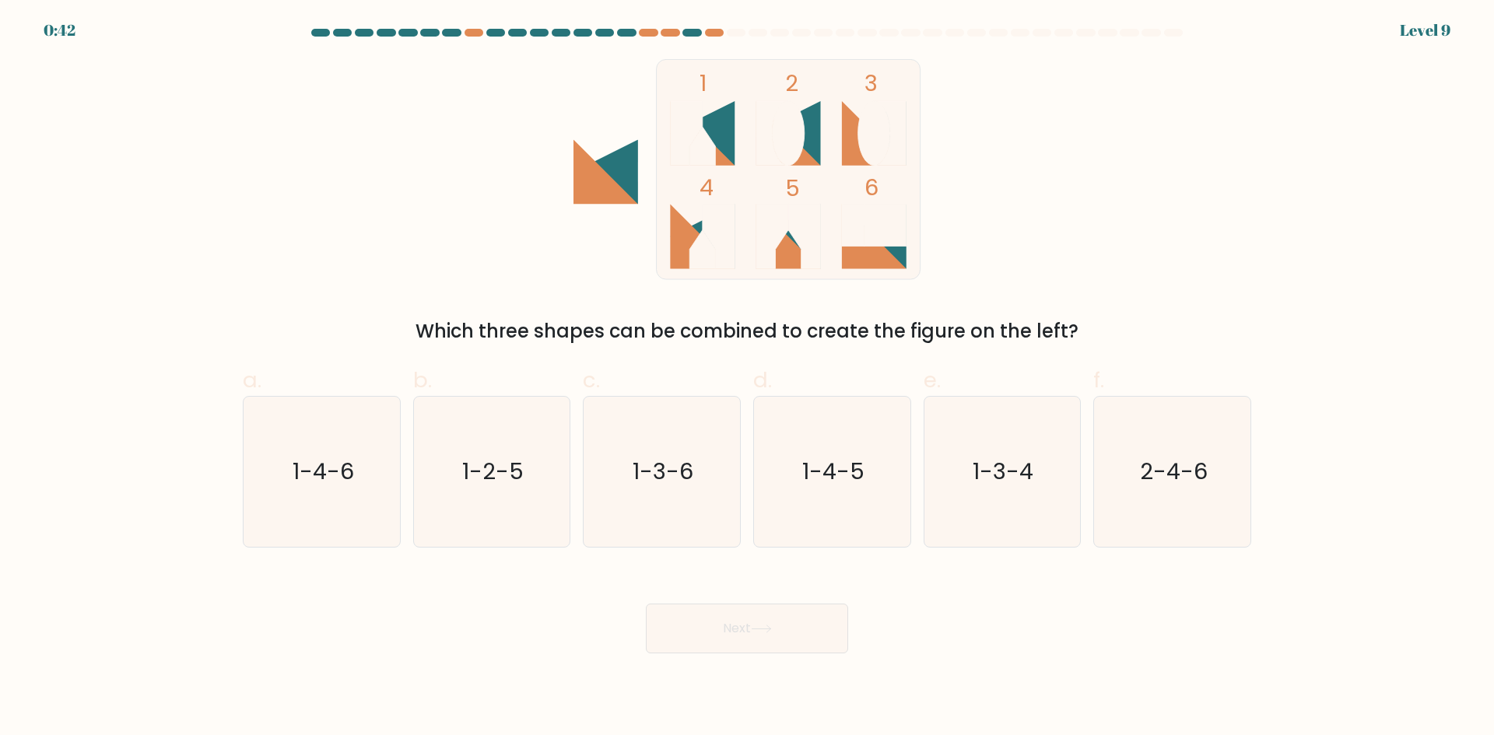
click at [1077, 181] on div "1 2 3 4 5 6 Which three shapes can be combined to create the figure on the left?" at bounding box center [746, 202] width 1027 height 286
click at [821, 474] on text "1-4-5" at bounding box center [833, 471] width 62 height 31
click at [748, 378] on input "d. 1-4-5" at bounding box center [747, 373] width 1 height 10
radio input "true"
click at [767, 627] on icon at bounding box center [761, 629] width 21 height 9
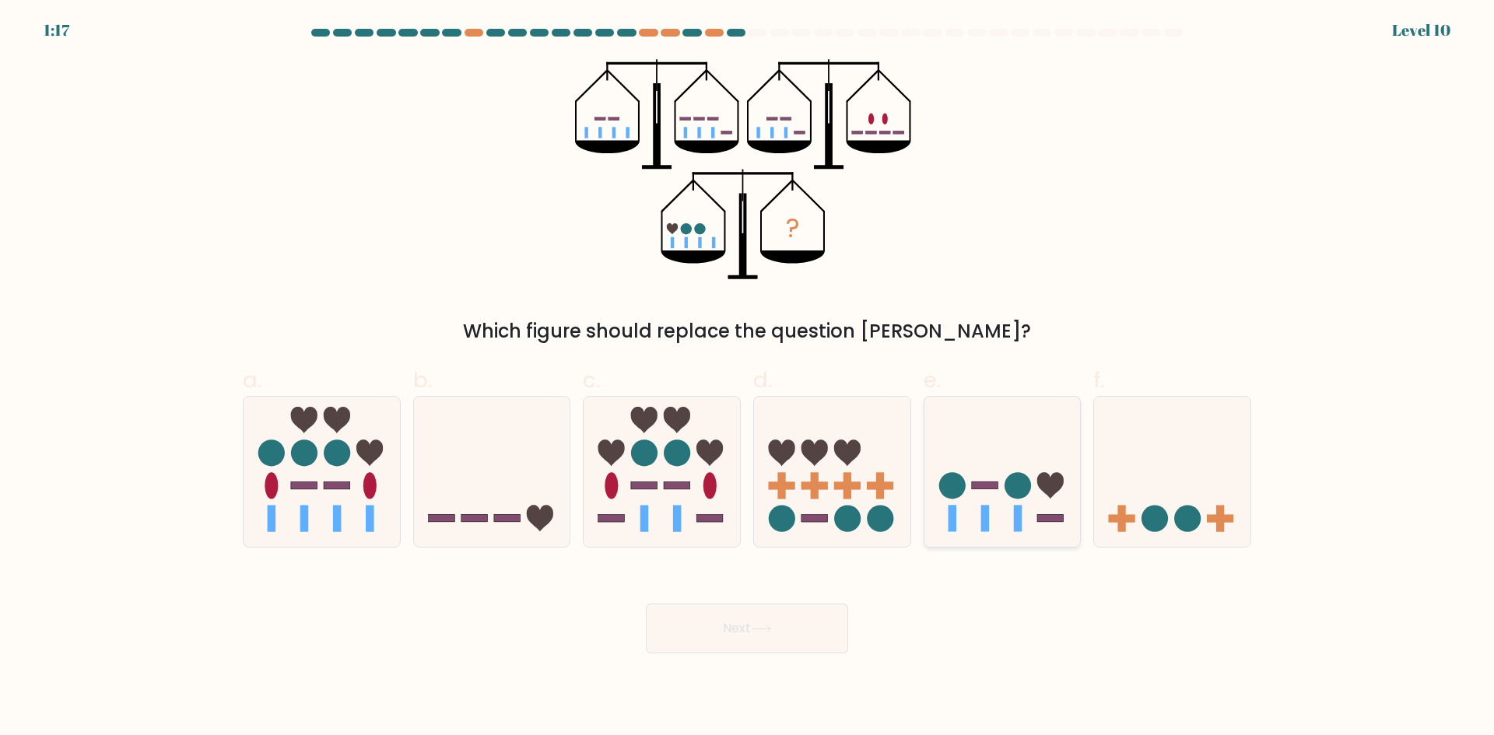
click at [1002, 503] on icon at bounding box center [1002, 471] width 156 height 129
click at [748, 378] on input "e." at bounding box center [747, 373] width 1 height 10
radio input "true"
click at [780, 633] on button "Next" at bounding box center [747, 629] width 202 height 50
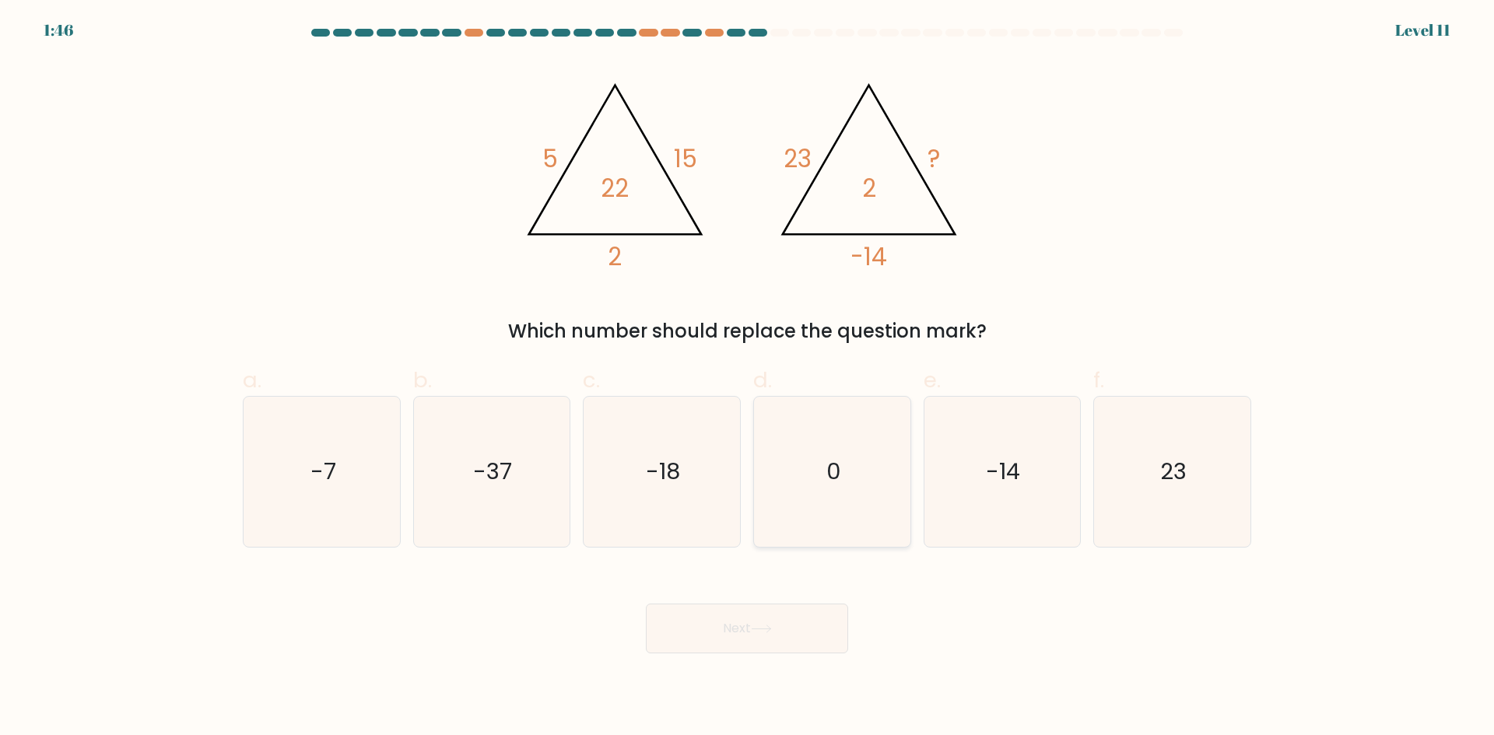
click at [875, 486] on icon "0" at bounding box center [832, 472] width 150 height 150
click at [748, 378] on input "d. 0" at bounding box center [747, 373] width 1 height 10
radio input "true"
click at [784, 628] on button "Next" at bounding box center [747, 629] width 202 height 50
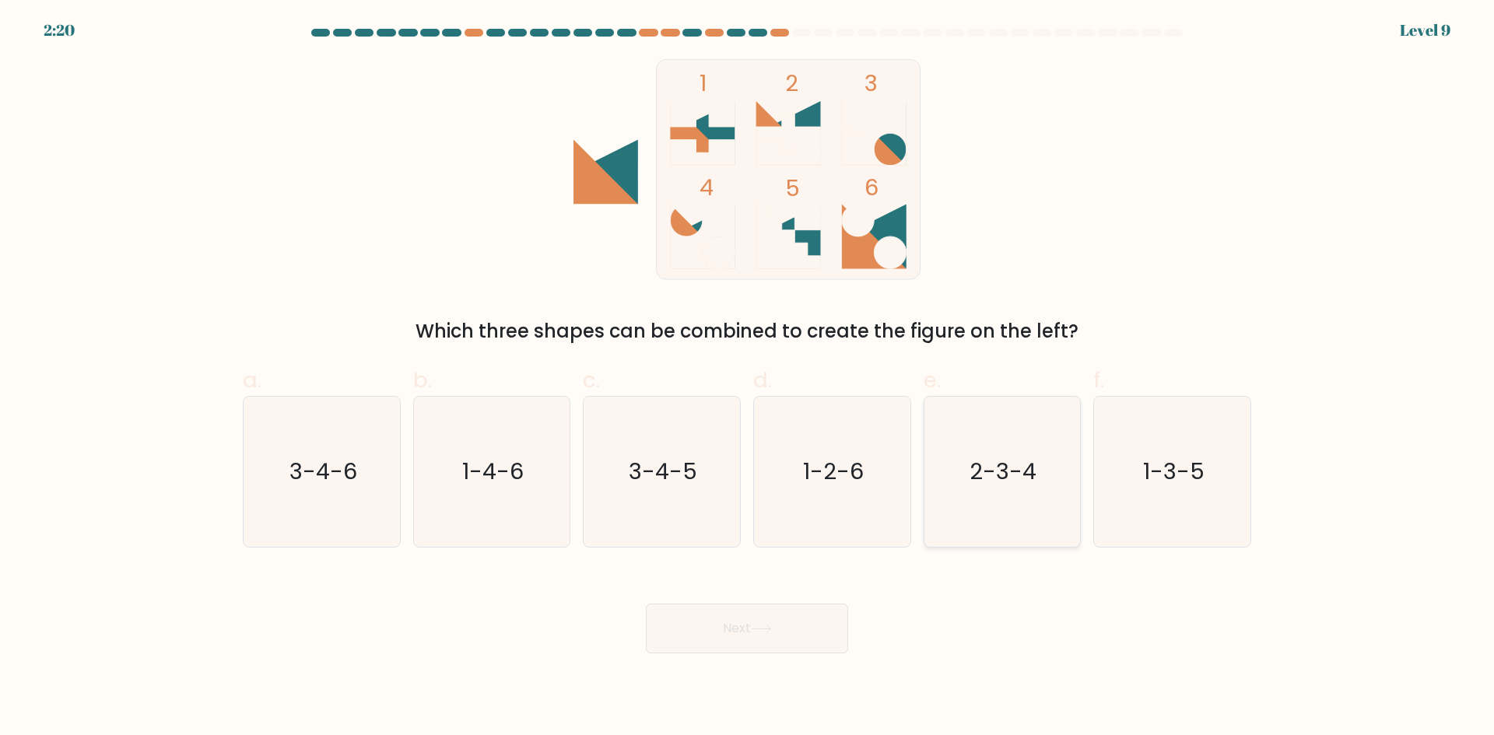
drag, startPoint x: 997, startPoint y: 462, endPoint x: 902, endPoint y: 520, distance: 111.0
click at [997, 463] on text "2-3-4" at bounding box center [1003, 471] width 67 height 31
click at [748, 378] on input "e. 2-3-4" at bounding box center [747, 373] width 1 height 10
radio input "true"
click at [766, 613] on button "Next" at bounding box center [747, 629] width 202 height 50
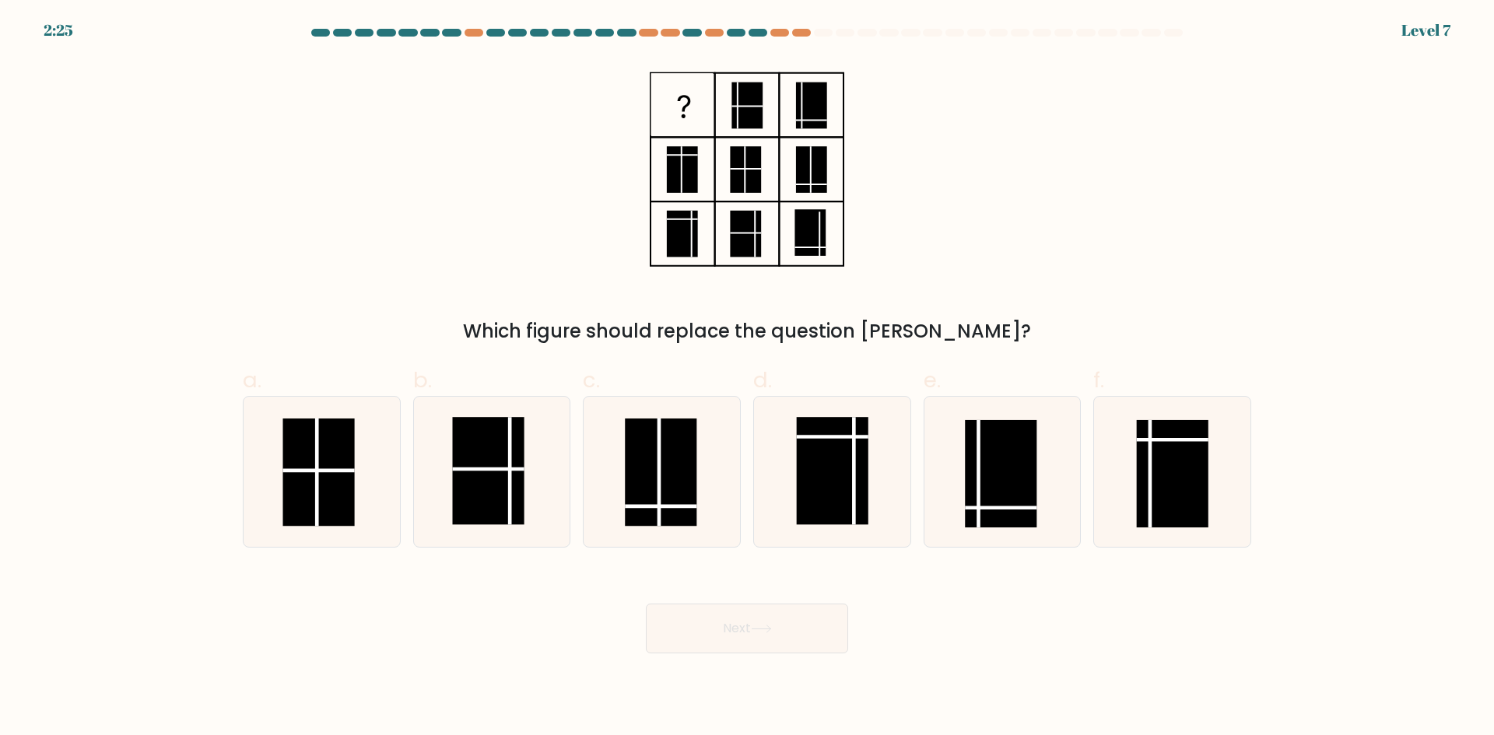
click at [944, 235] on div "Which figure should replace the question [PERSON_NAME]?" at bounding box center [746, 202] width 1027 height 286
click at [284, 483] on rect at bounding box center [318, 472] width 72 height 107
click at [747, 378] on input "a." at bounding box center [747, 373] width 1 height 10
radio input "true"
click at [735, 661] on body "2:05 Level 7" at bounding box center [747, 367] width 1494 height 735
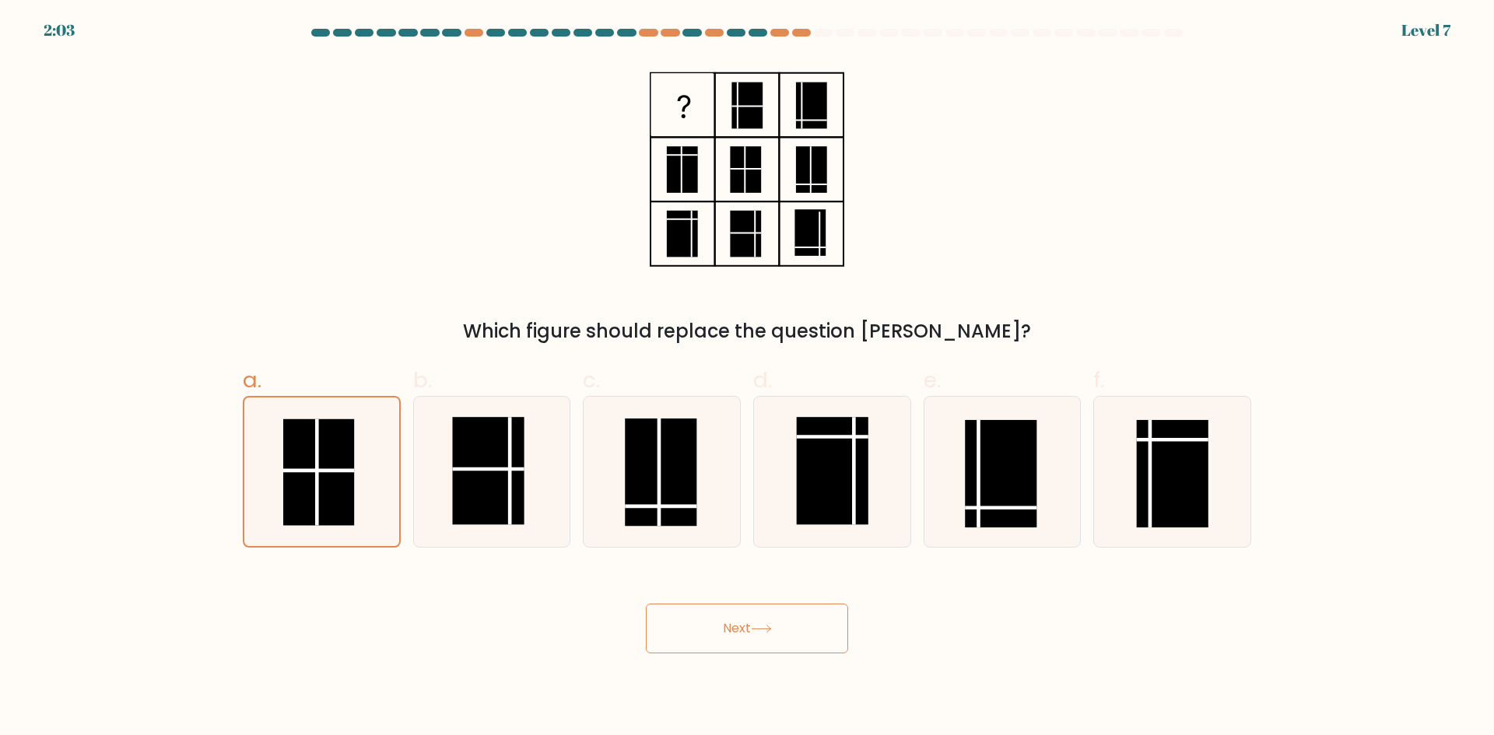
click at [703, 633] on button "Next" at bounding box center [747, 629] width 202 height 50
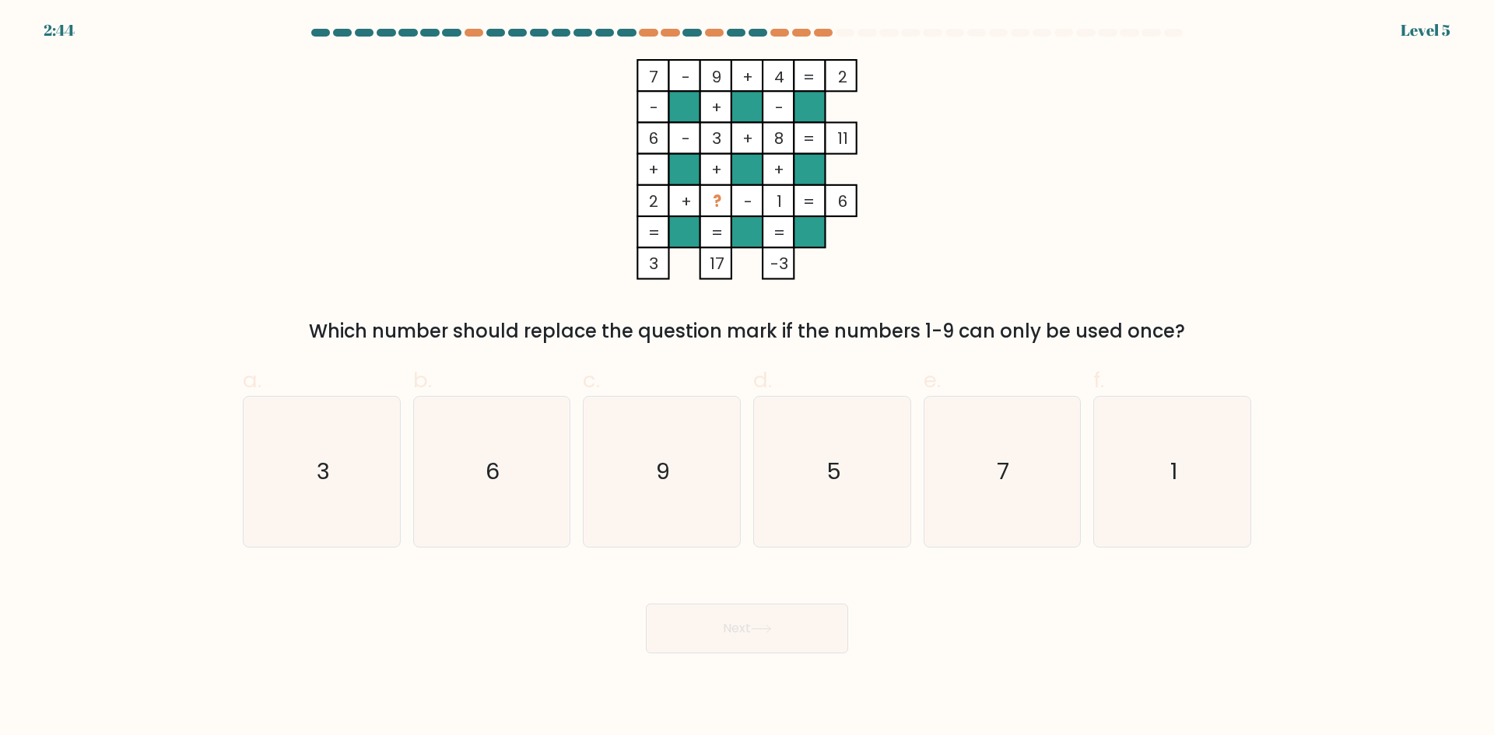
click at [531, 300] on div "7 - 9 + 4 2 - + - 6 - 3 + 8 11 + + + 2 + ? - 1 = 6 = = = = 3 17 -3 = Which numb…" at bounding box center [746, 202] width 1027 height 286
click at [819, 37] on div at bounding box center [746, 36] width 1027 height 14
drag, startPoint x: 850, startPoint y: 477, endPoint x: 845, endPoint y: 489, distance: 13.3
click at [850, 480] on icon "5" at bounding box center [832, 472] width 150 height 150
click at [748, 378] on input "d. 5" at bounding box center [747, 373] width 1 height 10
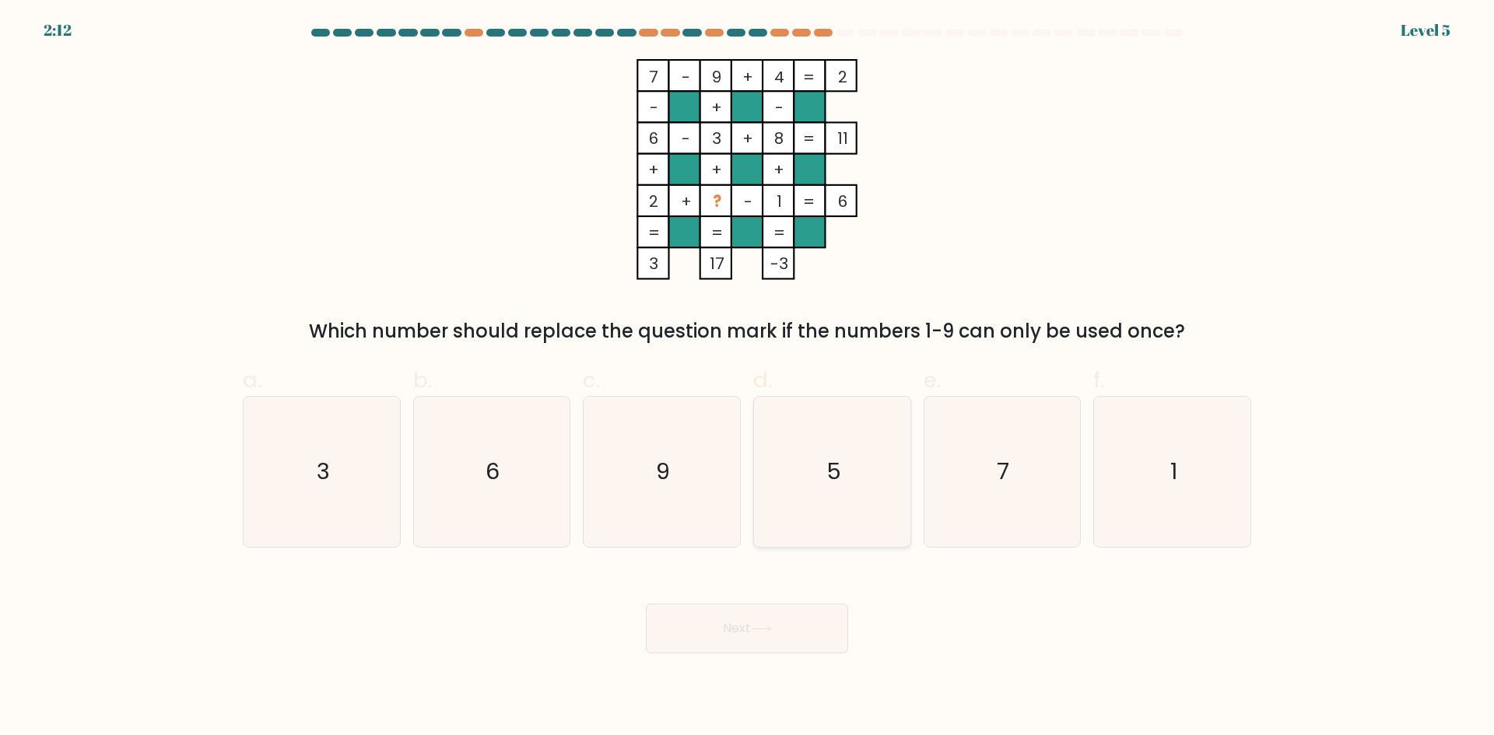
radio input "true"
click at [767, 643] on button "Next" at bounding box center [747, 629] width 202 height 50
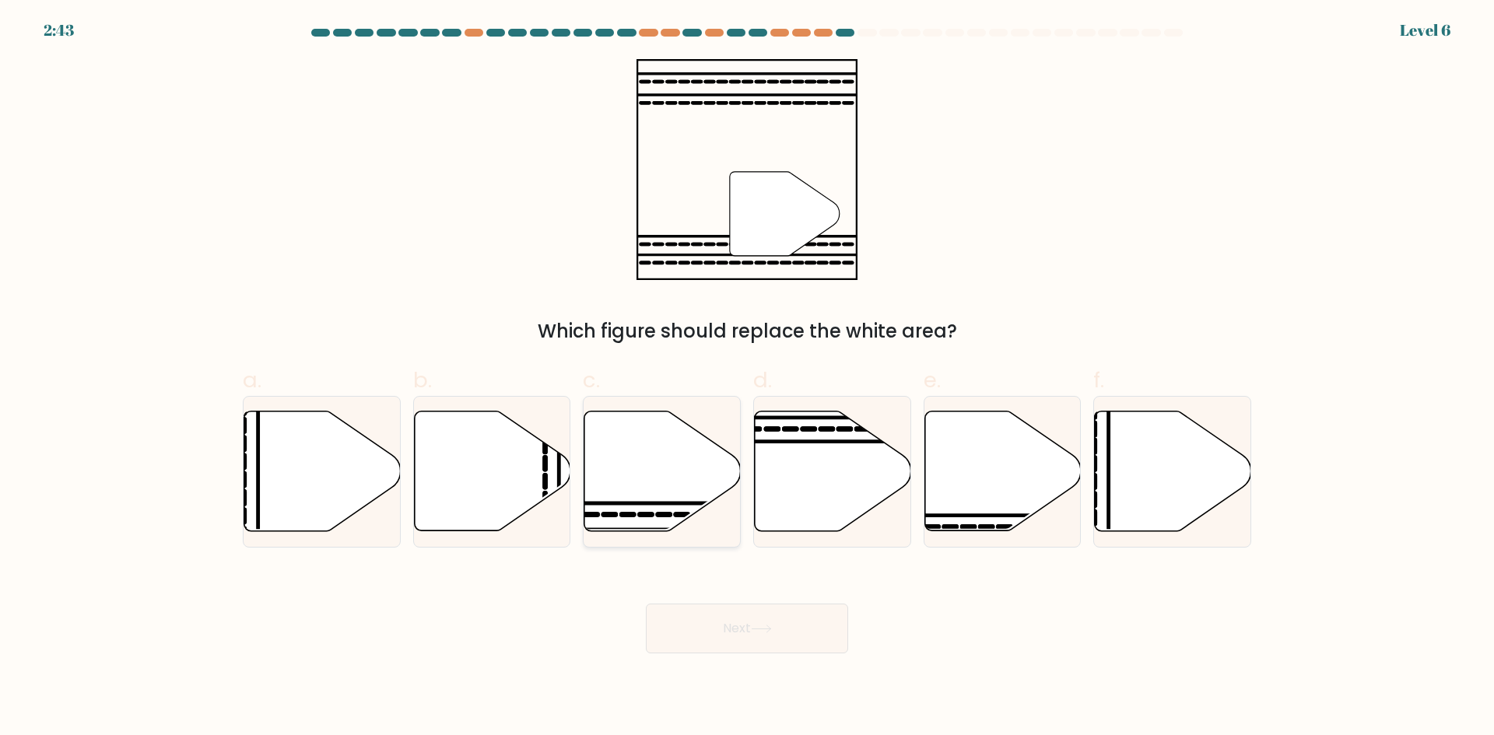
click at [676, 471] on icon at bounding box center [662, 472] width 156 height 120
click at [747, 378] on input "c." at bounding box center [747, 373] width 1 height 10
radio input "true"
click at [766, 649] on button "Next" at bounding box center [747, 629] width 202 height 50
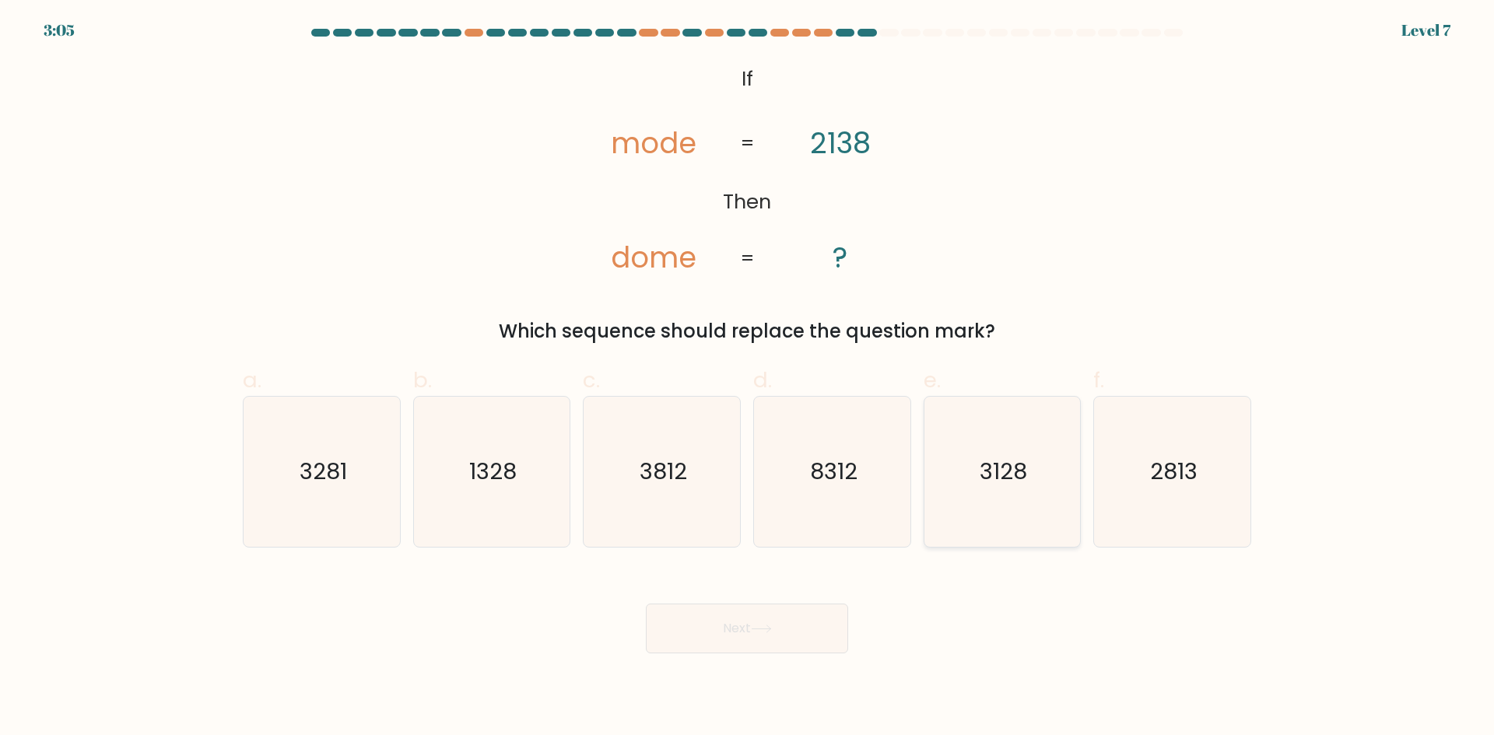
click at [1026, 479] on text "3128" at bounding box center [1003, 471] width 47 height 31
click at [748, 378] on input "e. 3128" at bounding box center [747, 373] width 1 height 10
radio input "true"
click at [736, 611] on button "Next" at bounding box center [747, 629] width 202 height 50
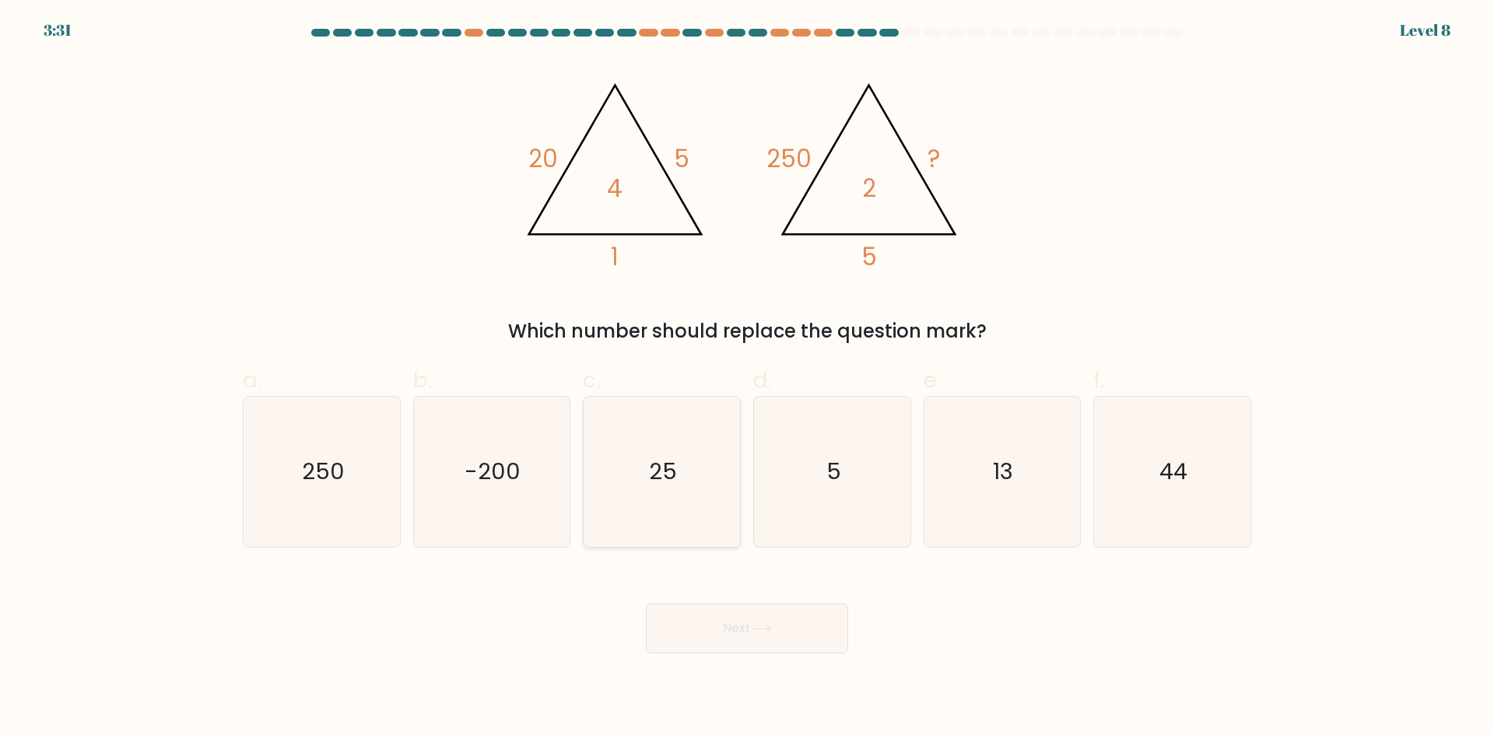
click at [682, 469] on icon "25" at bounding box center [662, 472] width 150 height 150
click at [747, 378] on input "c. 25" at bounding box center [747, 373] width 1 height 10
radio input "true"
click at [784, 626] on button "Next" at bounding box center [747, 629] width 202 height 50
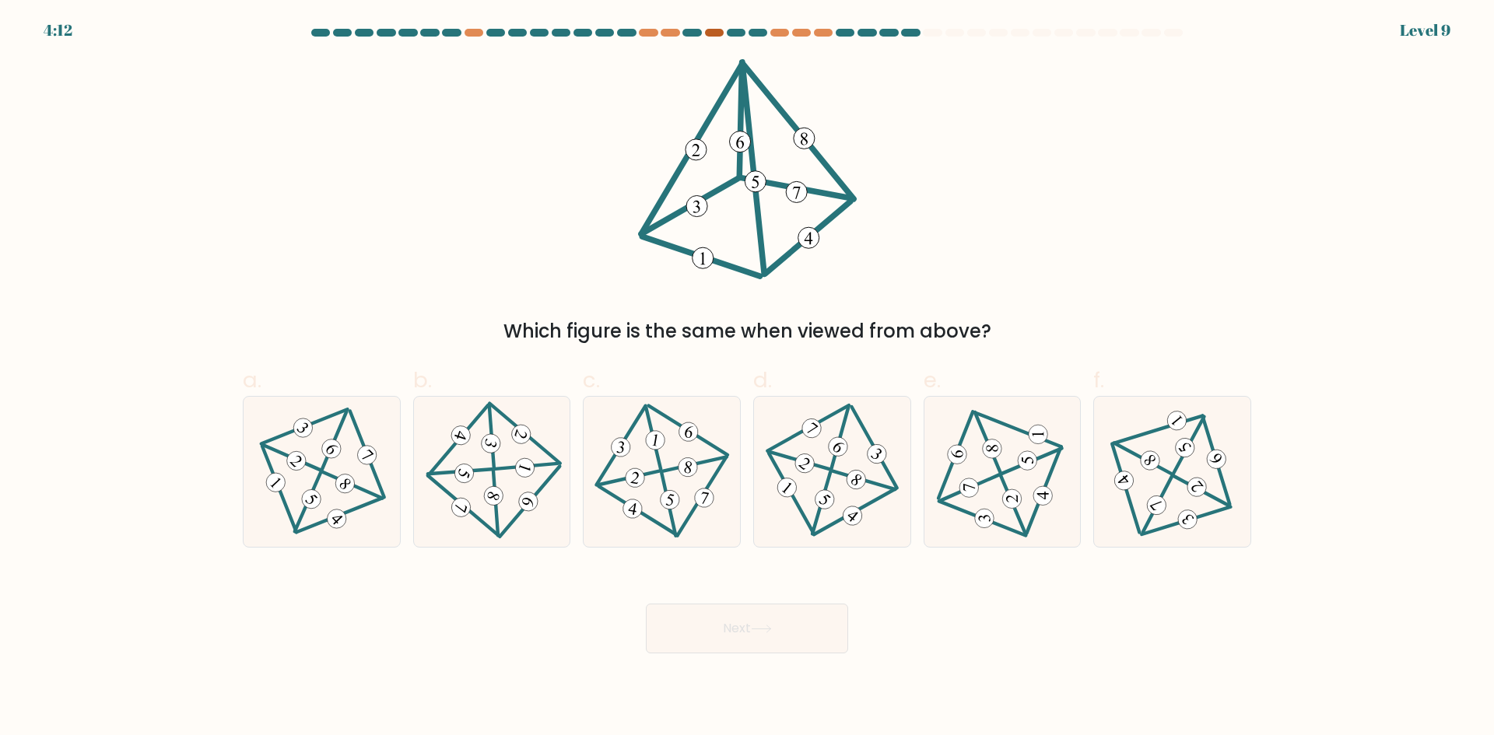
click at [713, 30] on div at bounding box center [714, 33] width 19 height 8
click at [826, 33] on div at bounding box center [823, 33] width 19 height 8
click at [661, 454] on icon at bounding box center [662, 472] width 123 height 120
click at [747, 378] on input "c." at bounding box center [747, 373] width 1 height 10
radio input "true"
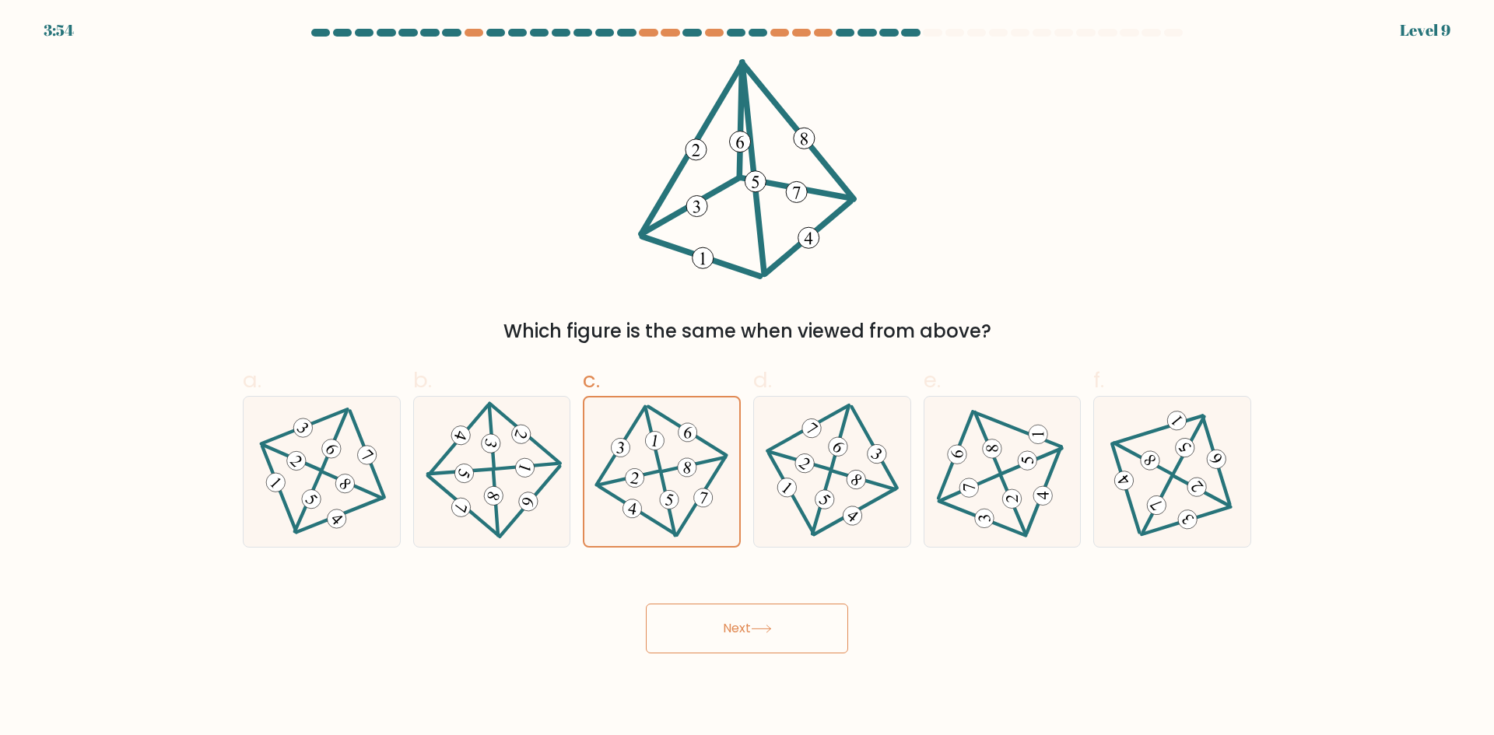
click at [706, 608] on button "Next" at bounding box center [747, 629] width 202 height 50
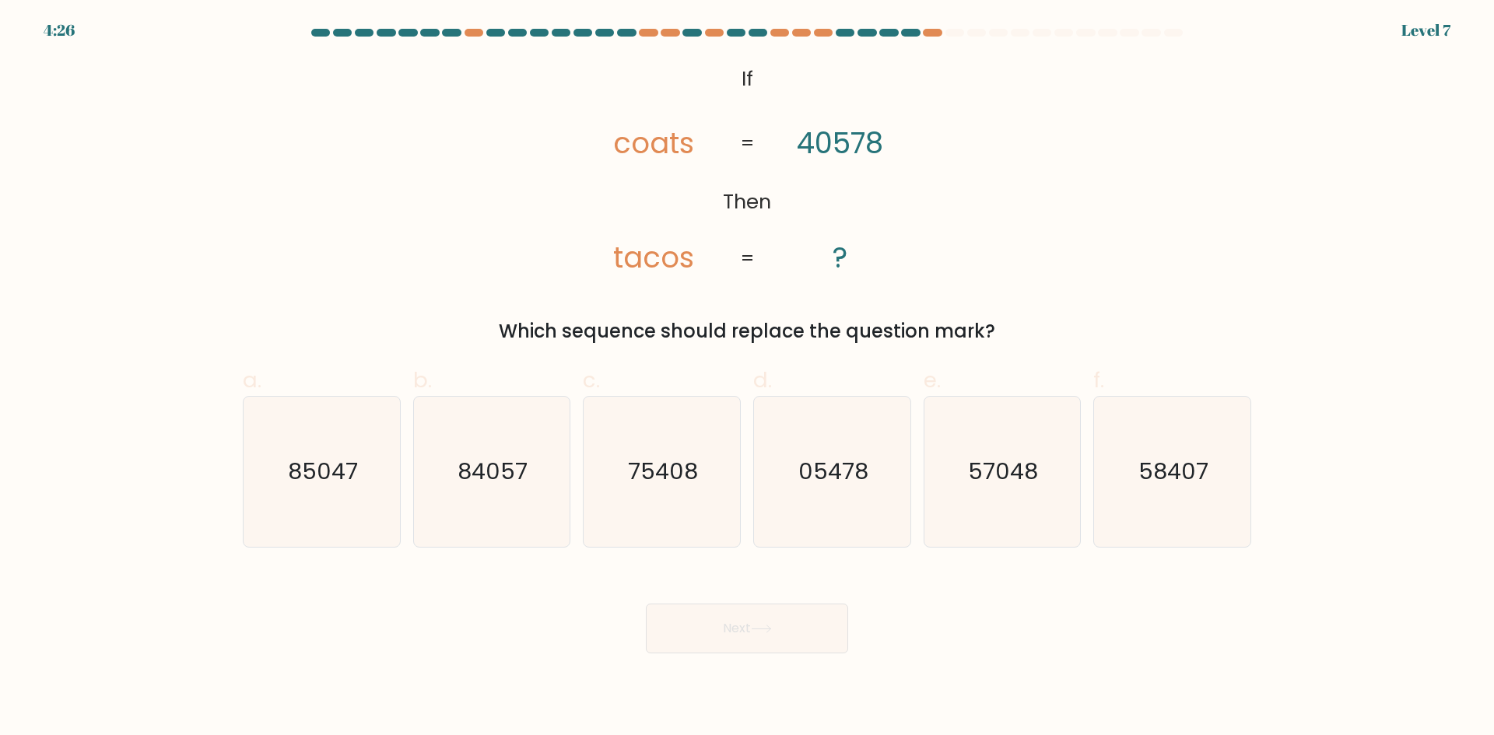
click at [857, 146] on tspan "40578" at bounding box center [840, 143] width 86 height 40
click at [621, 468] on icon "75408" at bounding box center [662, 472] width 150 height 150
click at [747, 378] on input "c. 75408" at bounding box center [747, 373] width 1 height 10
radio input "true"
click at [746, 612] on button "Next" at bounding box center [747, 629] width 202 height 50
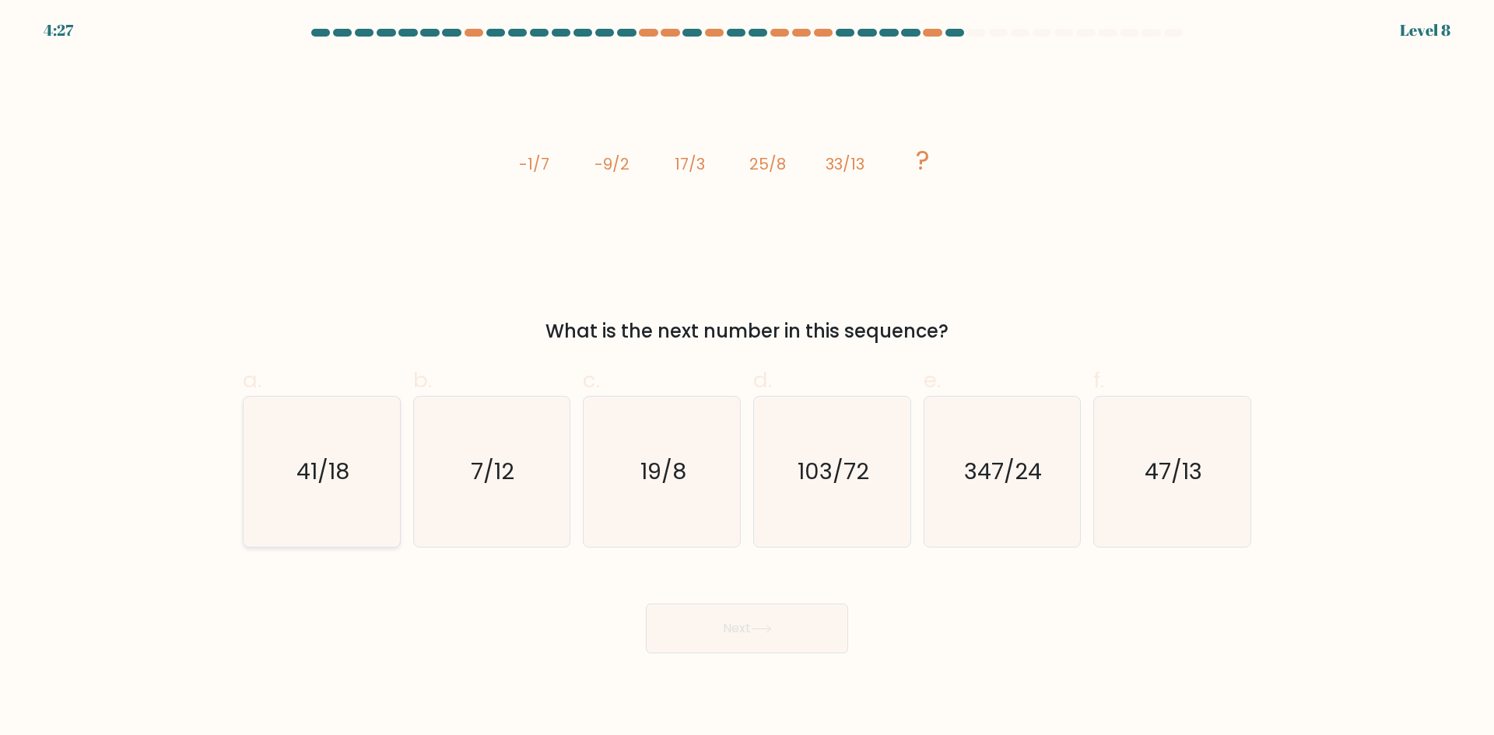
click at [359, 488] on icon "41/18" at bounding box center [322, 472] width 150 height 150
click at [747, 378] on input "a. 41/18" at bounding box center [747, 373] width 1 height 10
radio input "true"
click at [784, 638] on button "Next" at bounding box center [747, 629] width 202 height 50
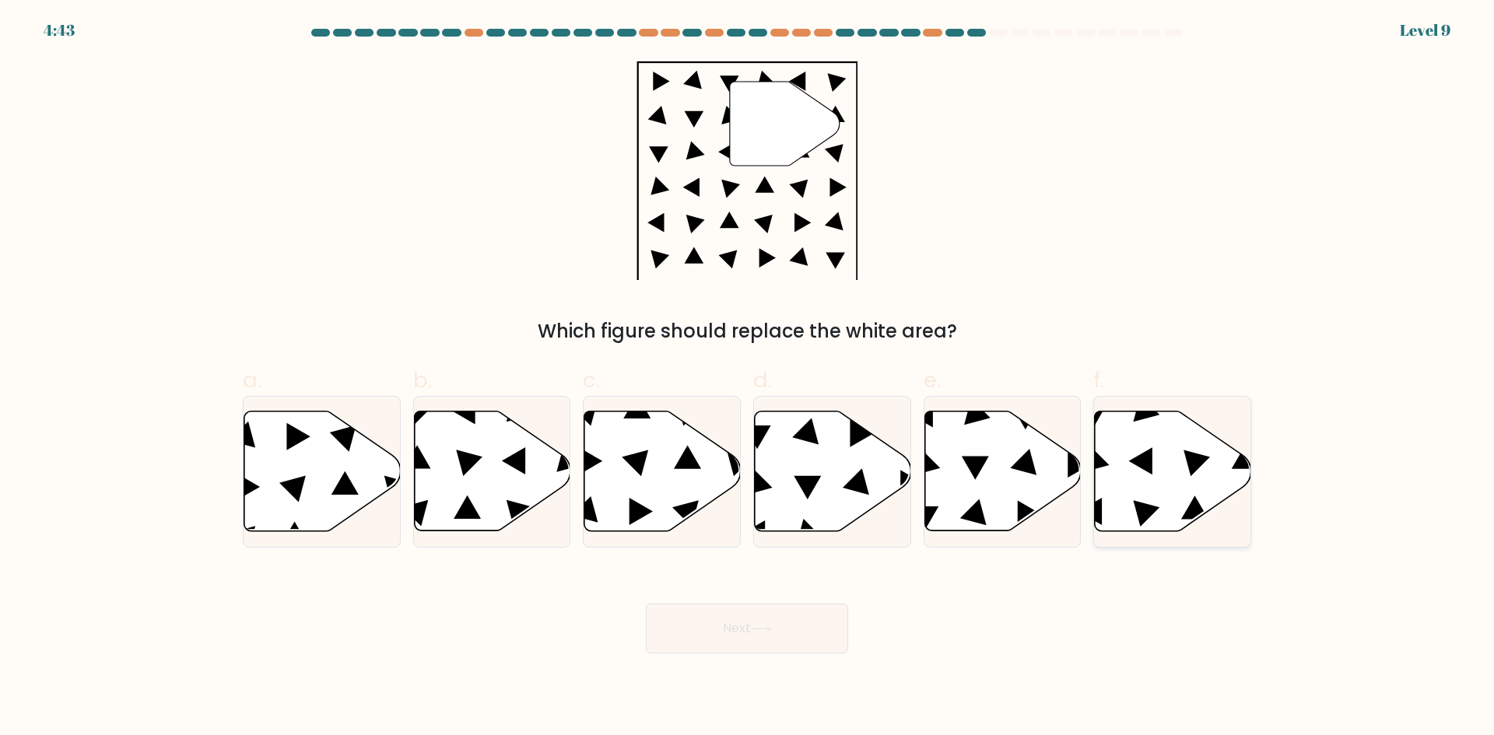
click at [1141, 472] on icon at bounding box center [1173, 472] width 156 height 120
click at [748, 378] on input "f." at bounding box center [747, 373] width 1 height 10
radio input "true"
click at [697, 627] on button "Next" at bounding box center [747, 629] width 202 height 50
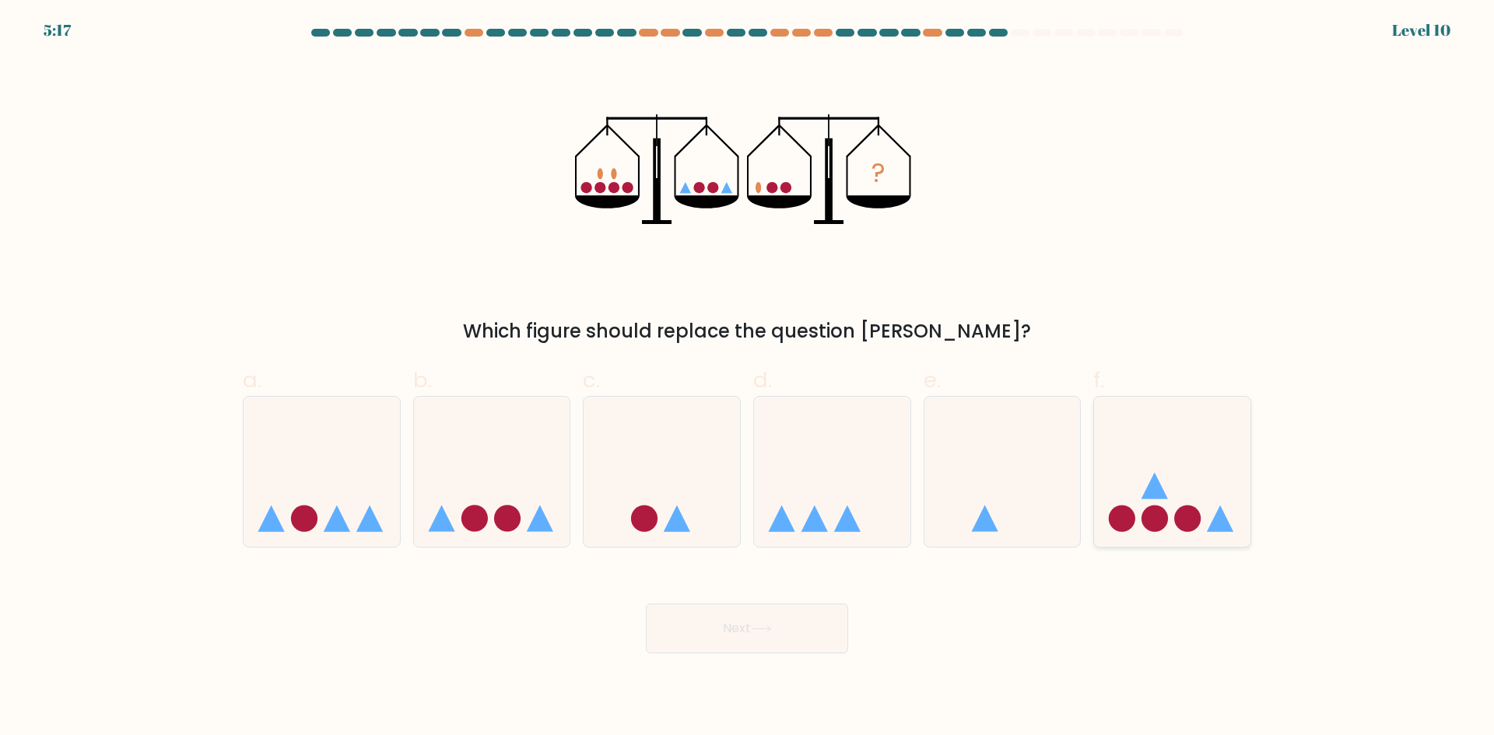
click at [1210, 513] on icon at bounding box center [1172, 471] width 156 height 129
click at [748, 378] on input "f." at bounding box center [747, 373] width 1 height 10
radio input "true"
click at [739, 624] on button "Next" at bounding box center [747, 629] width 202 height 50
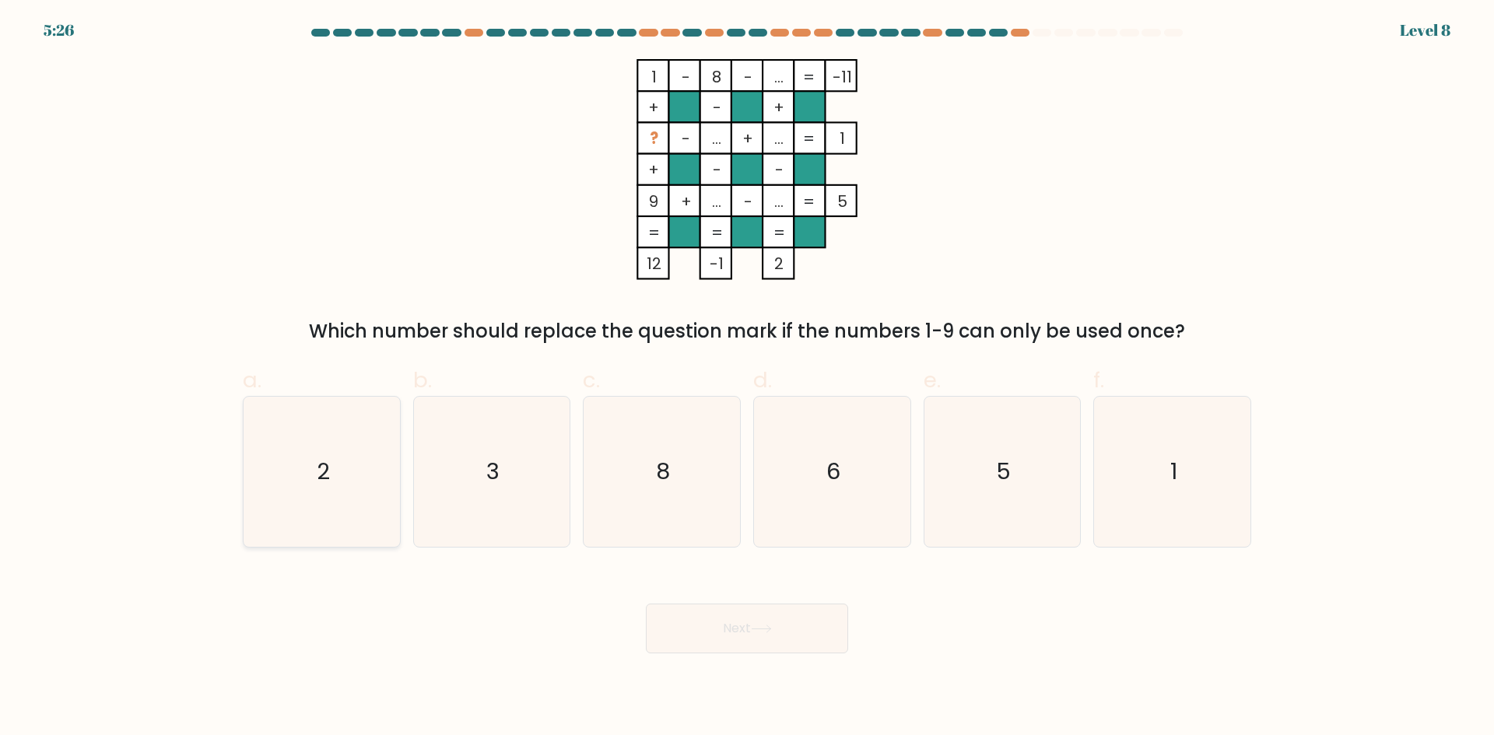
click at [373, 468] on icon "2" at bounding box center [322, 472] width 150 height 150
click at [747, 378] on input "a. 2" at bounding box center [747, 373] width 1 height 10
radio input "true"
click at [724, 634] on button "Next" at bounding box center [747, 629] width 202 height 50
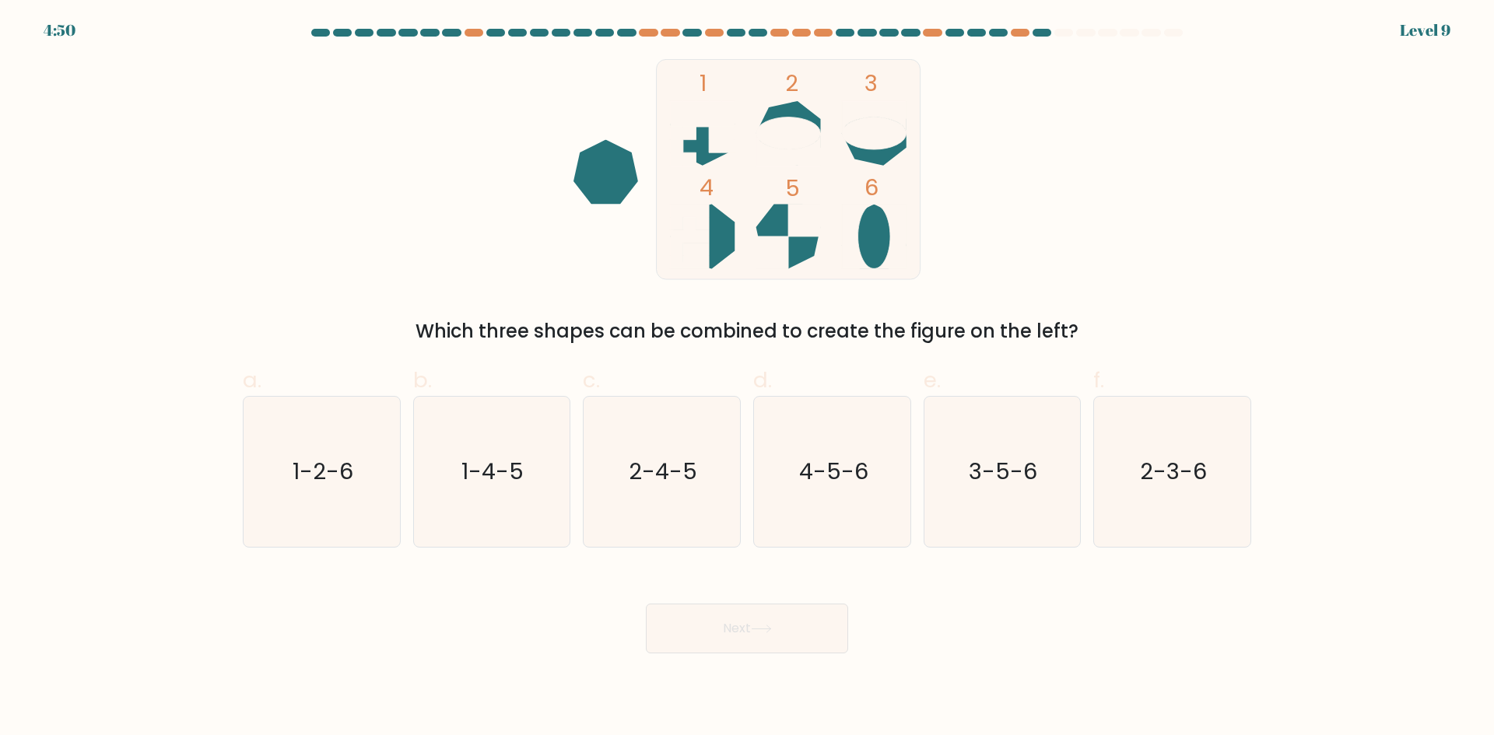
click at [497, 174] on div "1 2 3 4 5 6 Which three shapes can be combined to create the figure on the left?" at bounding box center [746, 202] width 1027 height 286
click at [691, 482] on text "2-4-5" at bounding box center [663, 471] width 68 height 31
click at [747, 378] on input "c. 2-4-5" at bounding box center [747, 373] width 1 height 10
radio input "true"
click at [768, 639] on button "Next" at bounding box center [747, 629] width 202 height 50
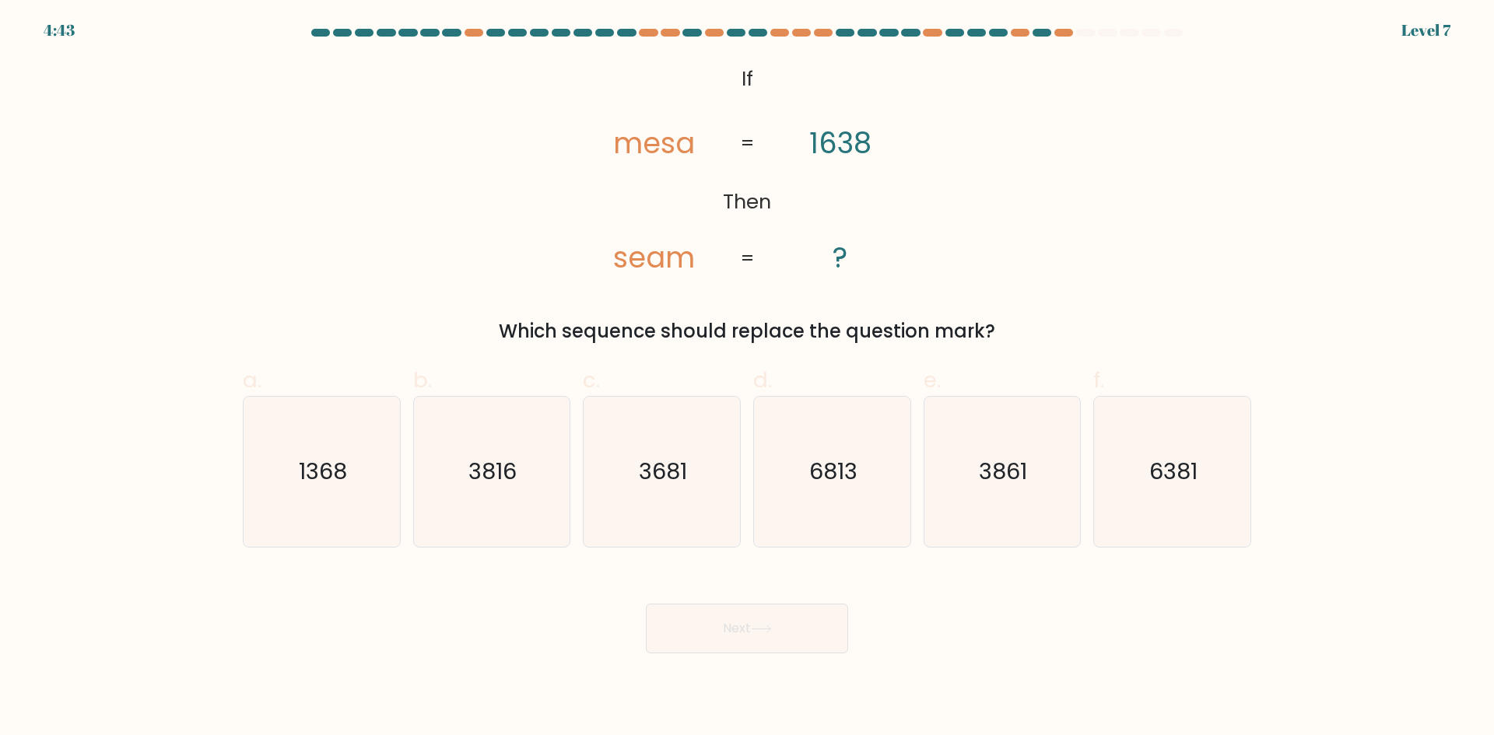
click at [848, 153] on tspan "1638" at bounding box center [840, 143] width 62 height 40
click at [829, 146] on tspan "1638" at bounding box center [840, 143] width 62 height 40
click at [843, 146] on tspan "1638" at bounding box center [840, 143] width 62 height 40
click at [663, 495] on icon "3681" at bounding box center [662, 472] width 150 height 150
click at [747, 378] on input "c. 3681" at bounding box center [747, 373] width 1 height 10
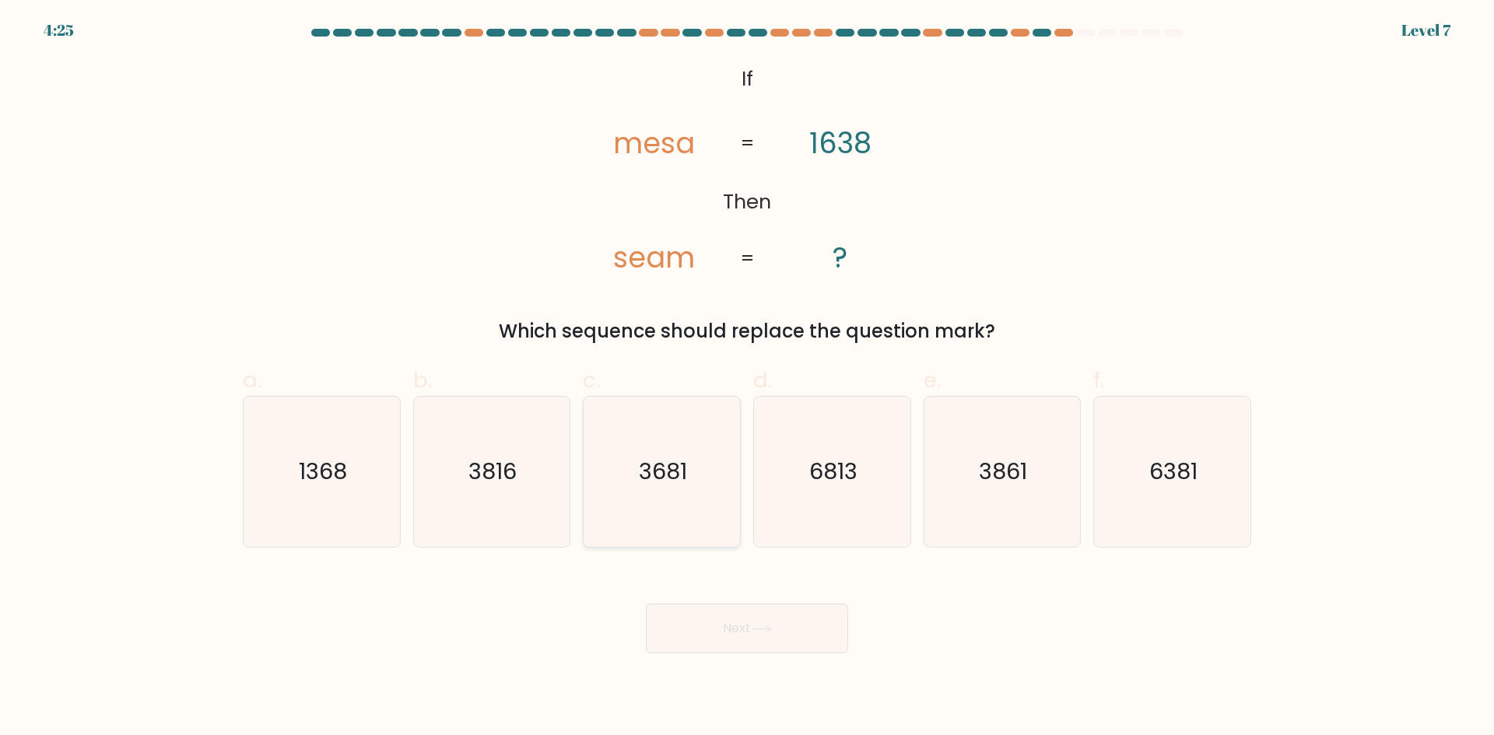
radio input "true"
click at [847, 148] on tspan "1638" at bounding box center [840, 143] width 62 height 40
click at [656, 265] on tspan "seam" at bounding box center [654, 257] width 82 height 40
click at [741, 636] on button "Next" at bounding box center [747, 629] width 202 height 50
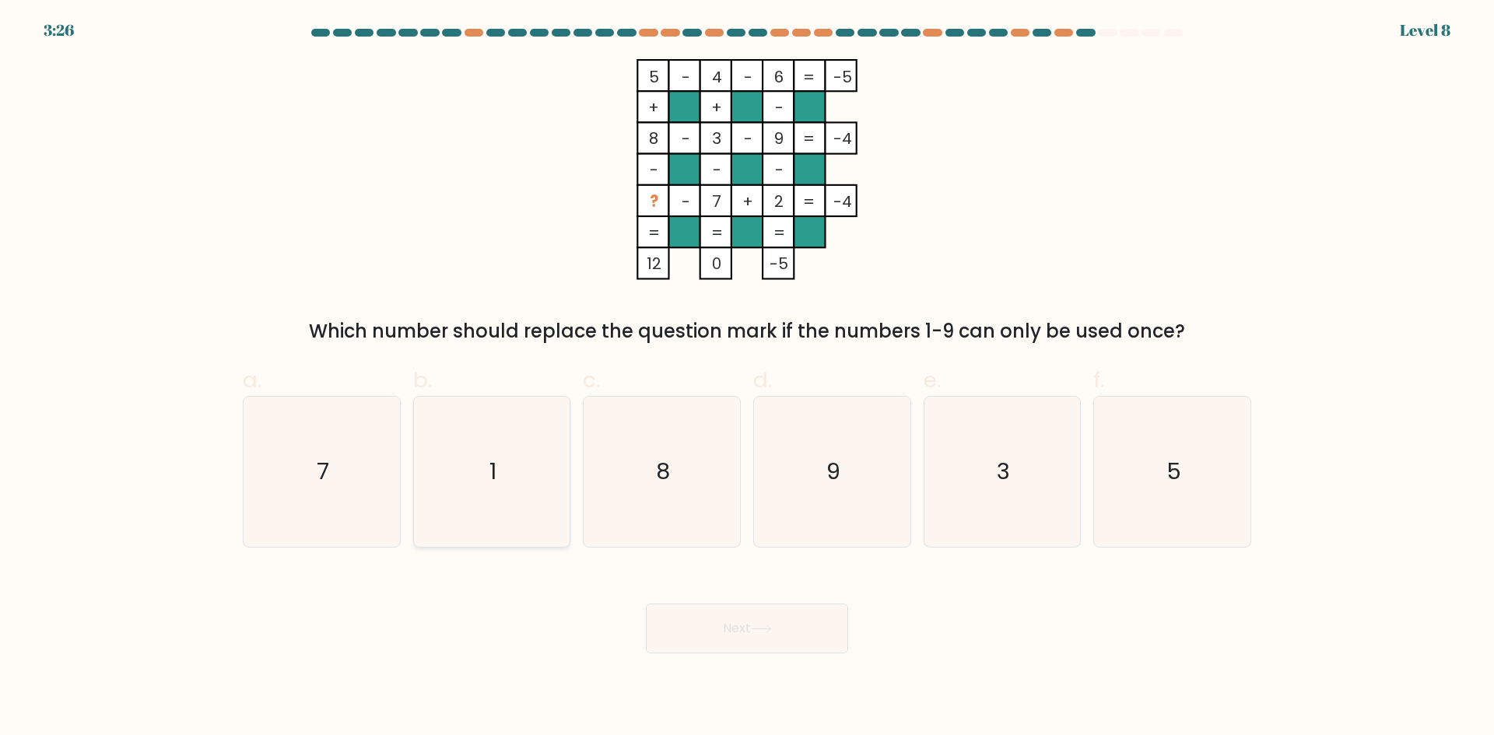
click at [510, 475] on icon "1" at bounding box center [491, 472] width 150 height 150
click at [747, 378] on input "b. 1" at bounding box center [747, 373] width 1 height 10
radio input "true"
click at [741, 624] on button "Next" at bounding box center [747, 629] width 202 height 50
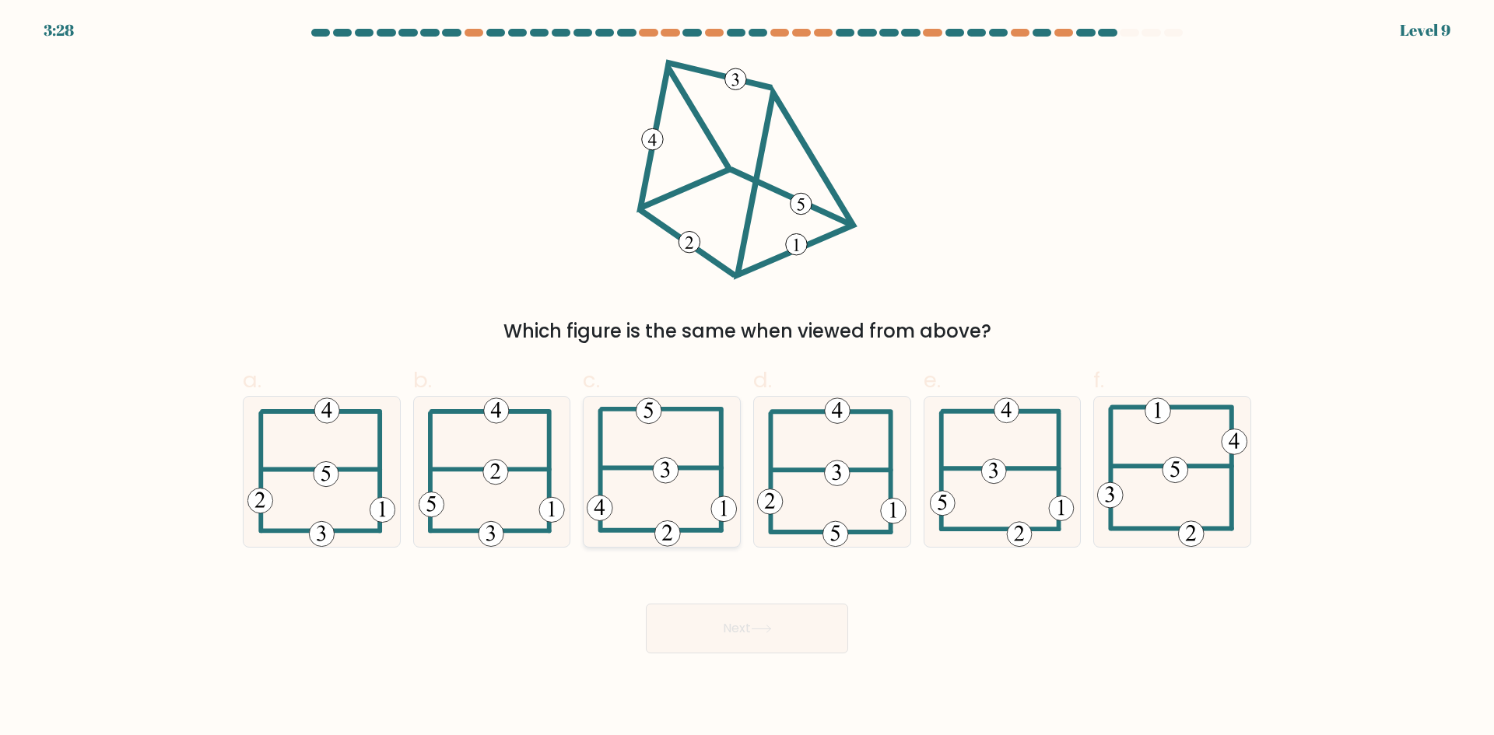
drag, startPoint x: 674, startPoint y: 451, endPoint x: 693, endPoint y: 513, distance: 65.2
click at [673, 454] on icon at bounding box center [662, 472] width 150 height 150
click at [747, 378] on input "c." at bounding box center [747, 373] width 1 height 10
radio input "true"
click at [762, 638] on button "Next" at bounding box center [747, 629] width 202 height 50
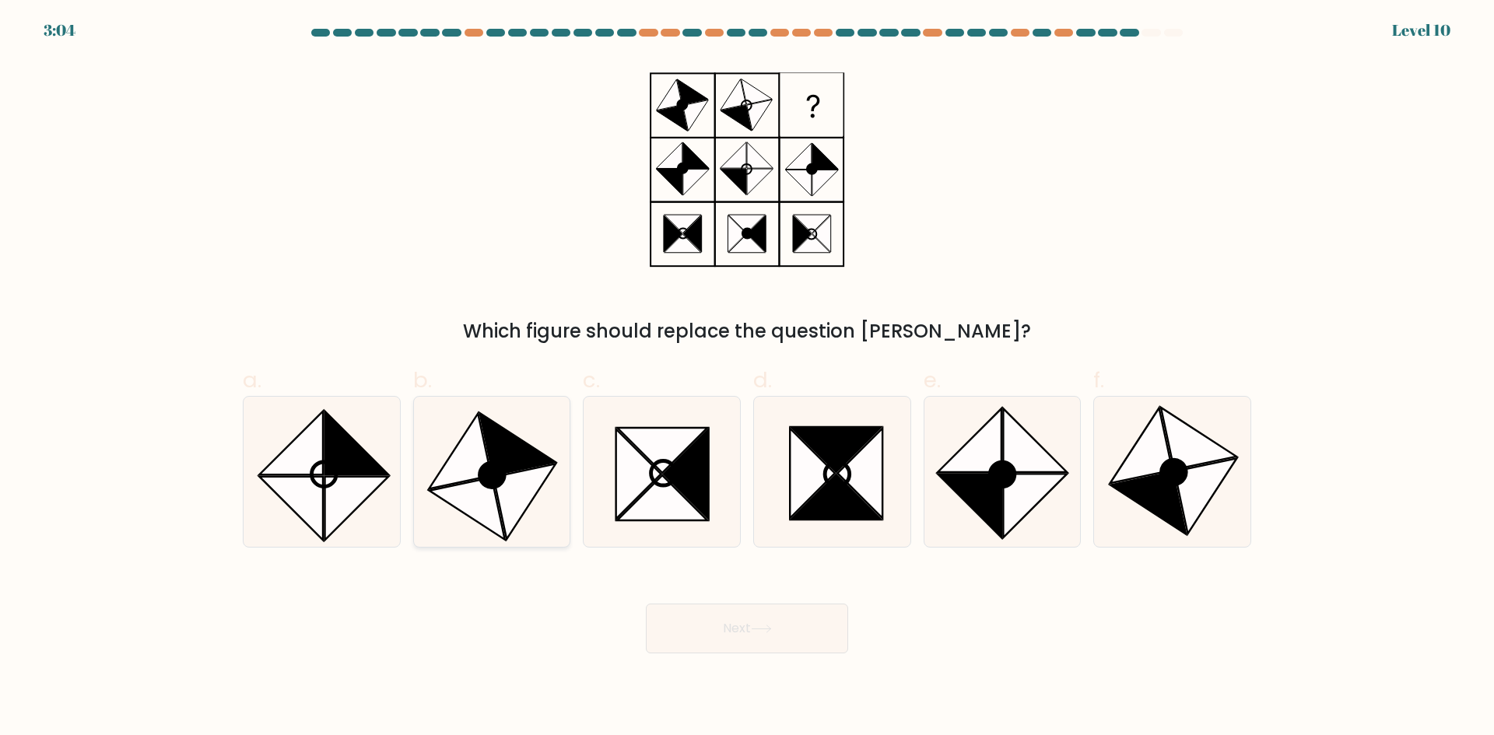
click at [479, 472] on icon at bounding box center [460, 450] width 62 height 75
click at [747, 378] on input "b." at bounding box center [747, 373] width 1 height 10
radio input "true"
click at [756, 626] on icon at bounding box center [761, 629] width 21 height 9
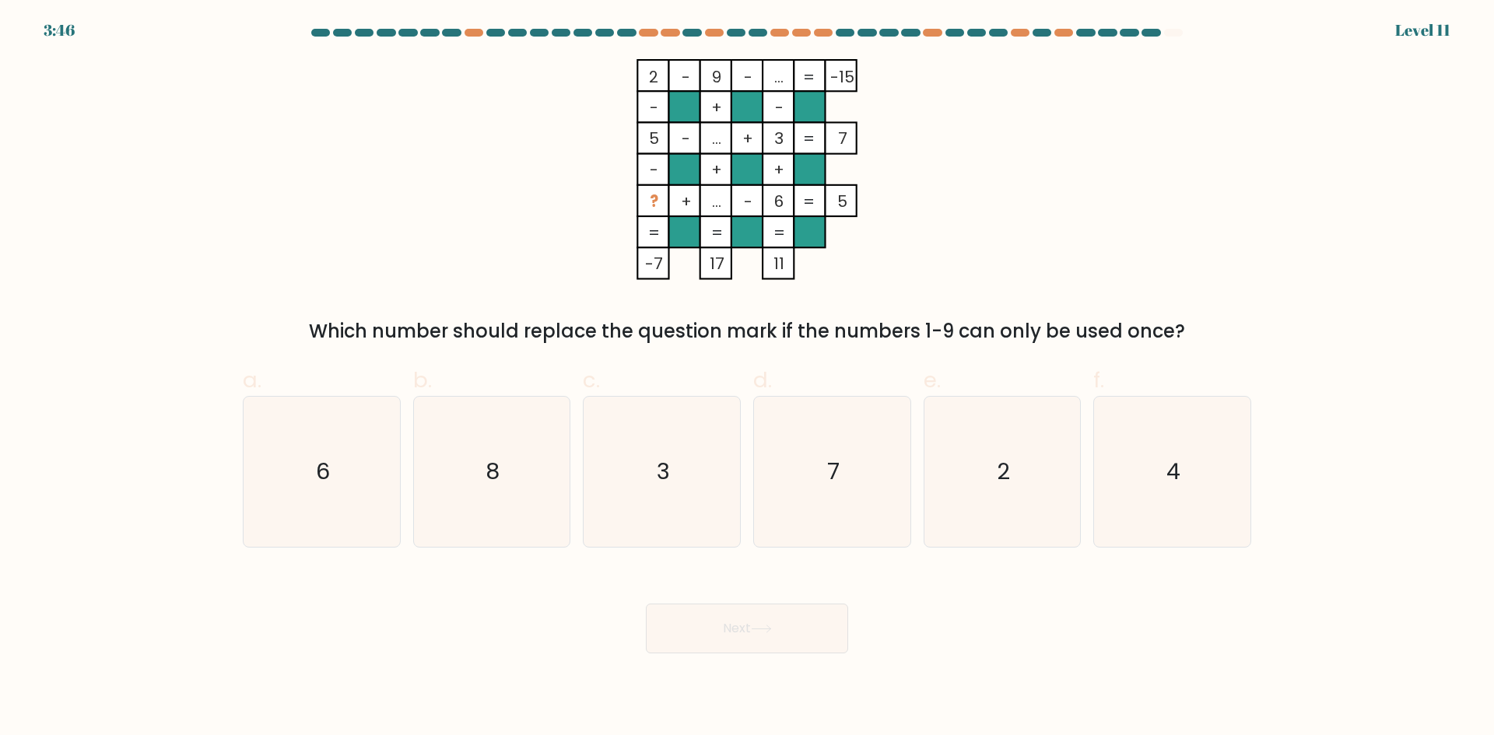
click at [1223, 40] on div at bounding box center [746, 36] width 1027 height 14
click at [1412, 368] on form at bounding box center [747, 341] width 1494 height 625
click at [875, 496] on icon "7" at bounding box center [832, 472] width 150 height 150
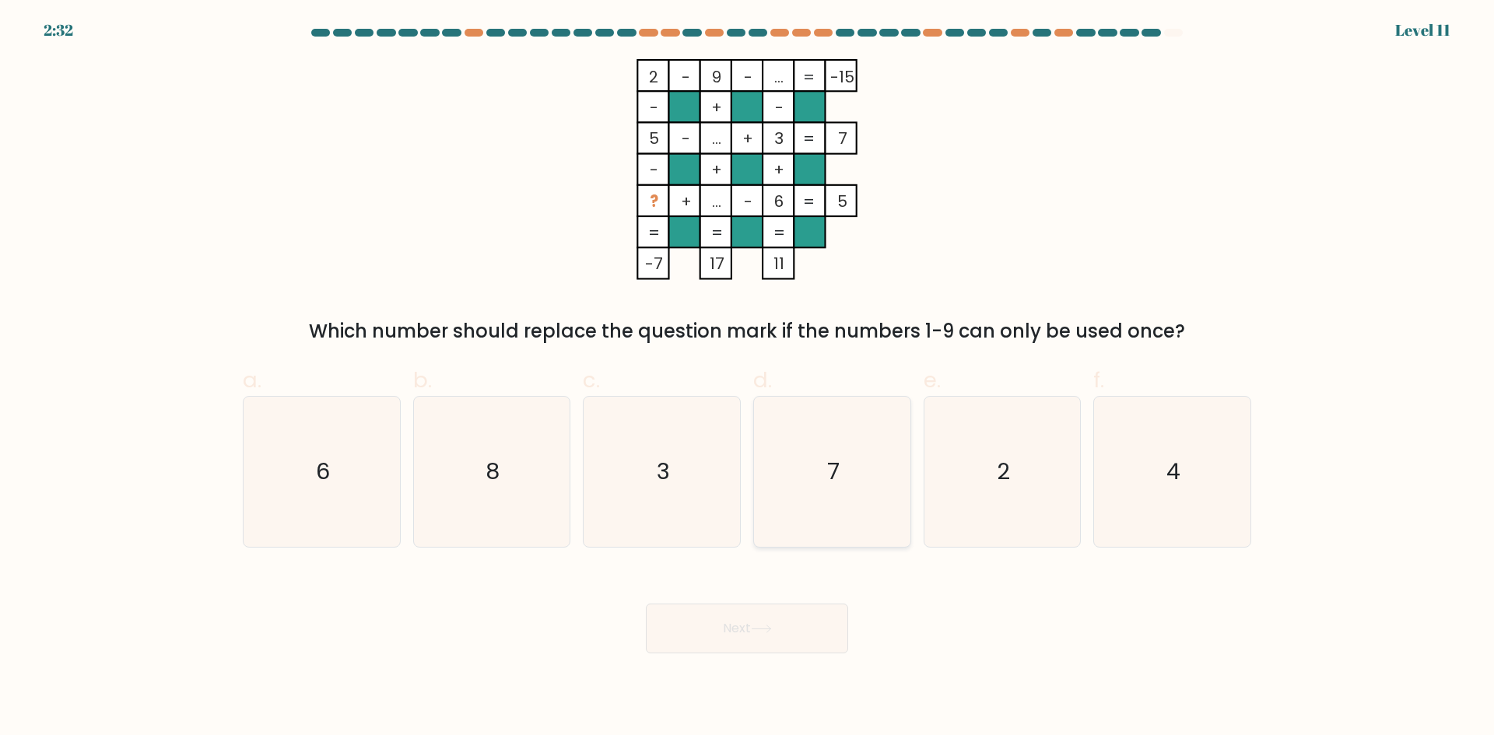
click at [748, 378] on input "d. 7" at bounding box center [747, 373] width 1 height 10
radio input "true"
click at [789, 612] on button "Next" at bounding box center [747, 629] width 202 height 50
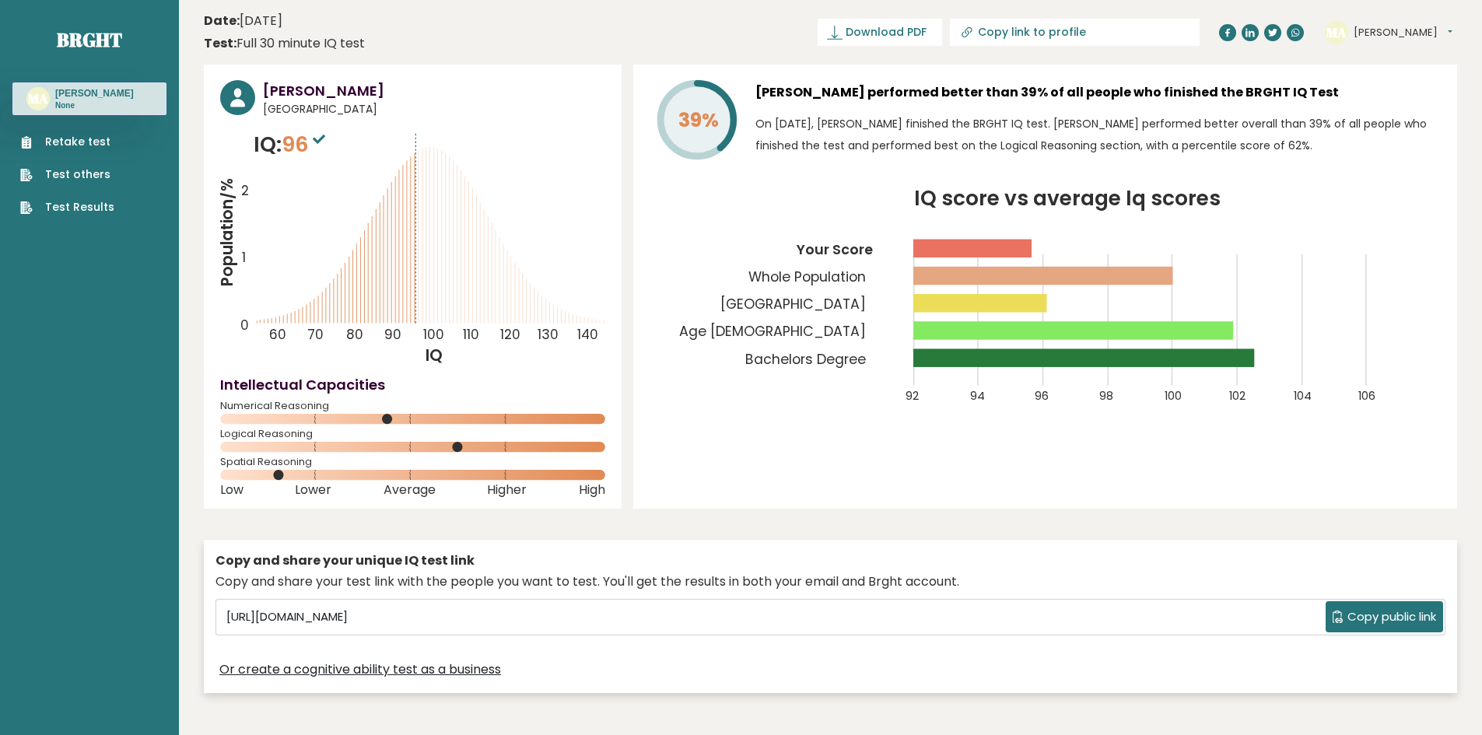
click at [759, 211] on icon "IQ score vs average Iq scores 92 94 96 98 100 102 104 106 Your Score Whole Popu…" at bounding box center [1045, 306] width 791 height 234
click at [312, 138] on span "96" at bounding box center [305, 144] width 47 height 29
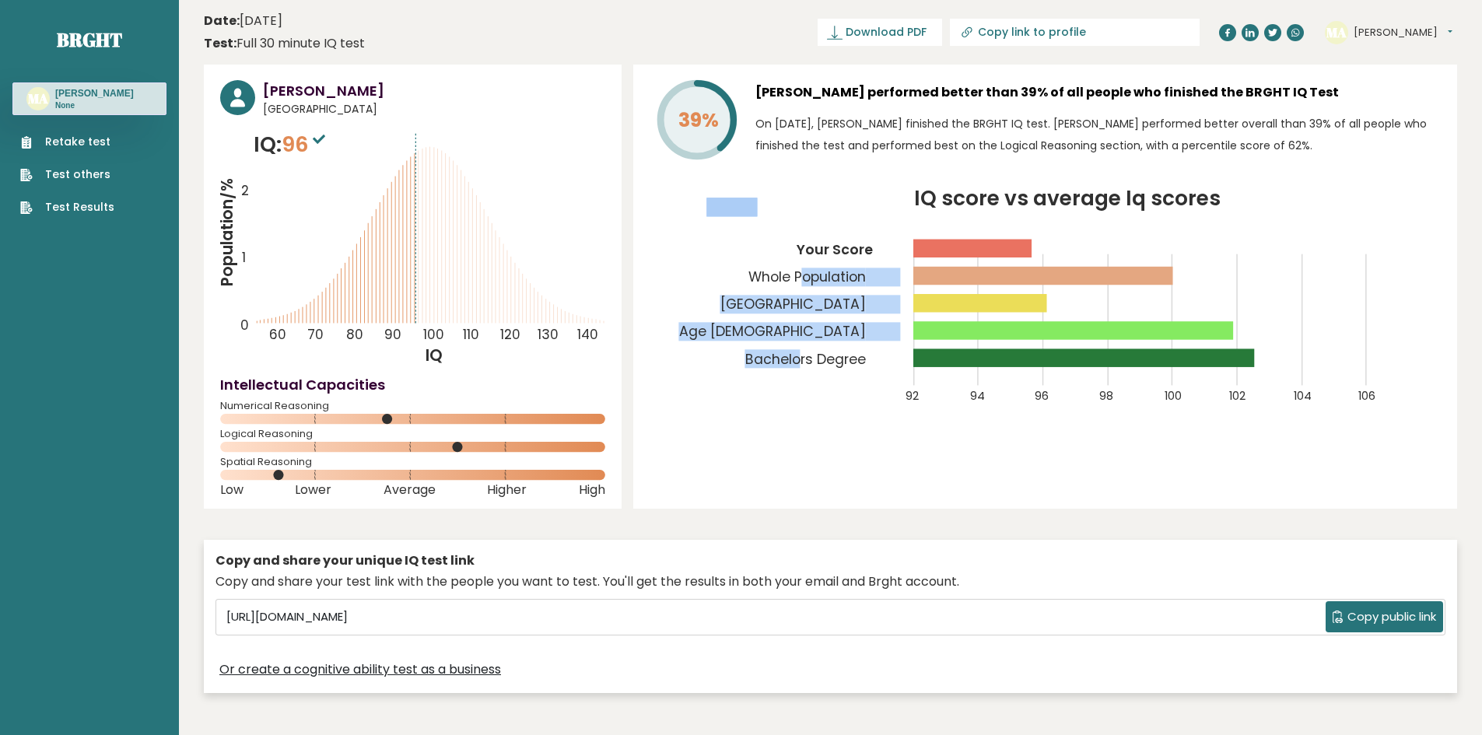
click at [800, 286] on icon "IQ score vs average Iq scores 92 94 96 98 100 102 104 106 Your Score Whole Popu…" at bounding box center [1045, 306] width 791 height 234
click at [744, 305] on icon "IQ score vs average Iq scores 92 94 96 98 100 102 104 106 Your Score Whole Popu…" at bounding box center [1045, 306] width 791 height 234
click at [717, 337] on icon "IQ score vs average Iq scores 92 94 96 98 100 102 104 106 Your Score Whole Popu…" at bounding box center [1045, 306] width 791 height 234
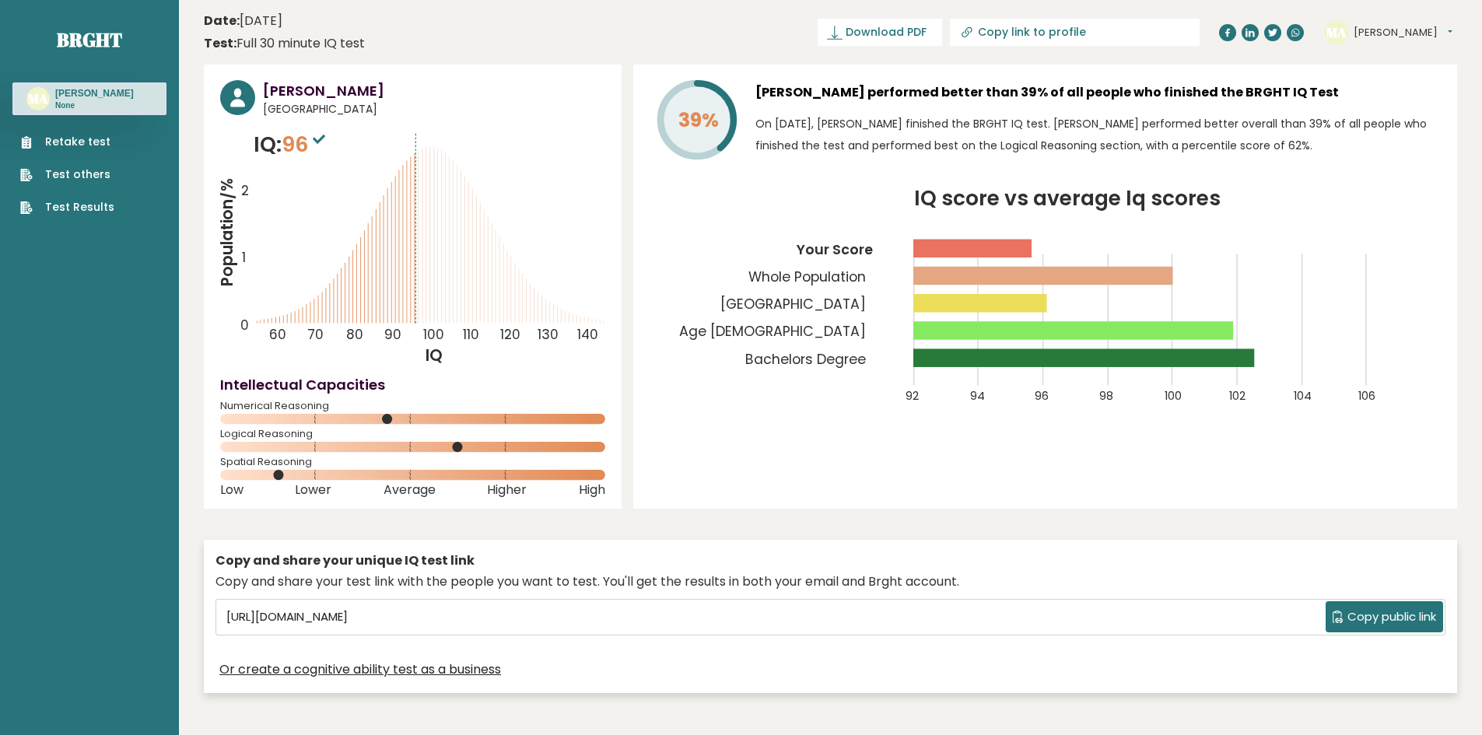
click at [1362, 619] on span "Copy public link" at bounding box center [1392, 617] width 89 height 18
click at [721, 36] on header "Date: October 07, 2025 Test: Full 30 minute IQ test Download PDF Downloading...…" at bounding box center [830, 32] width 1253 height 49
